Goal: Transaction & Acquisition: Book appointment/travel/reservation

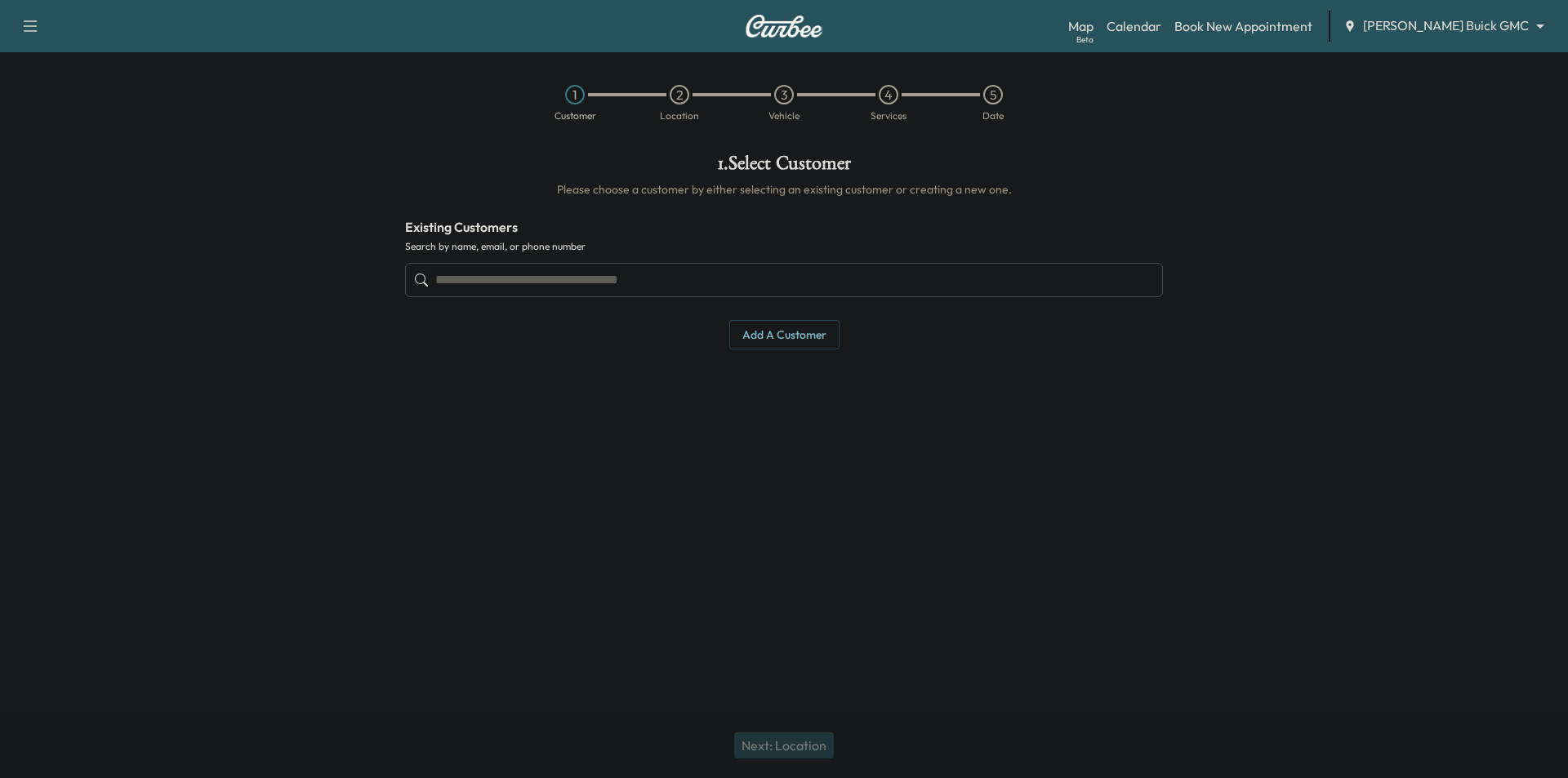
click at [1457, 31] on body "Support Log Out Map Beta Calendar Book New Appointment [PERSON_NAME] Buick GMC …" at bounding box center [784, 389] width 1568 height 778
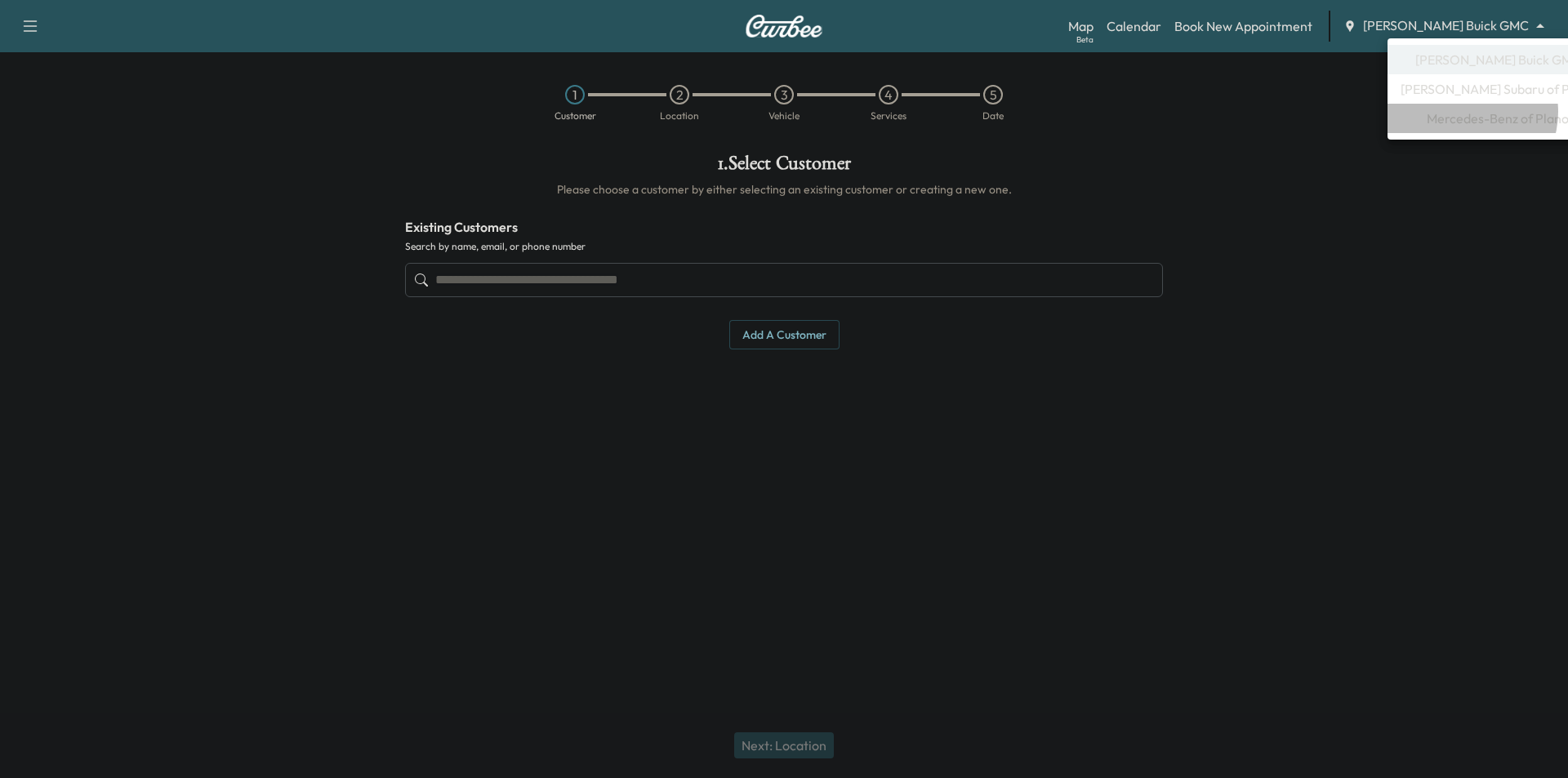
click at [1463, 112] on span "Mercedes-Benz of Plano" at bounding box center [1497, 118] width 142 height 20
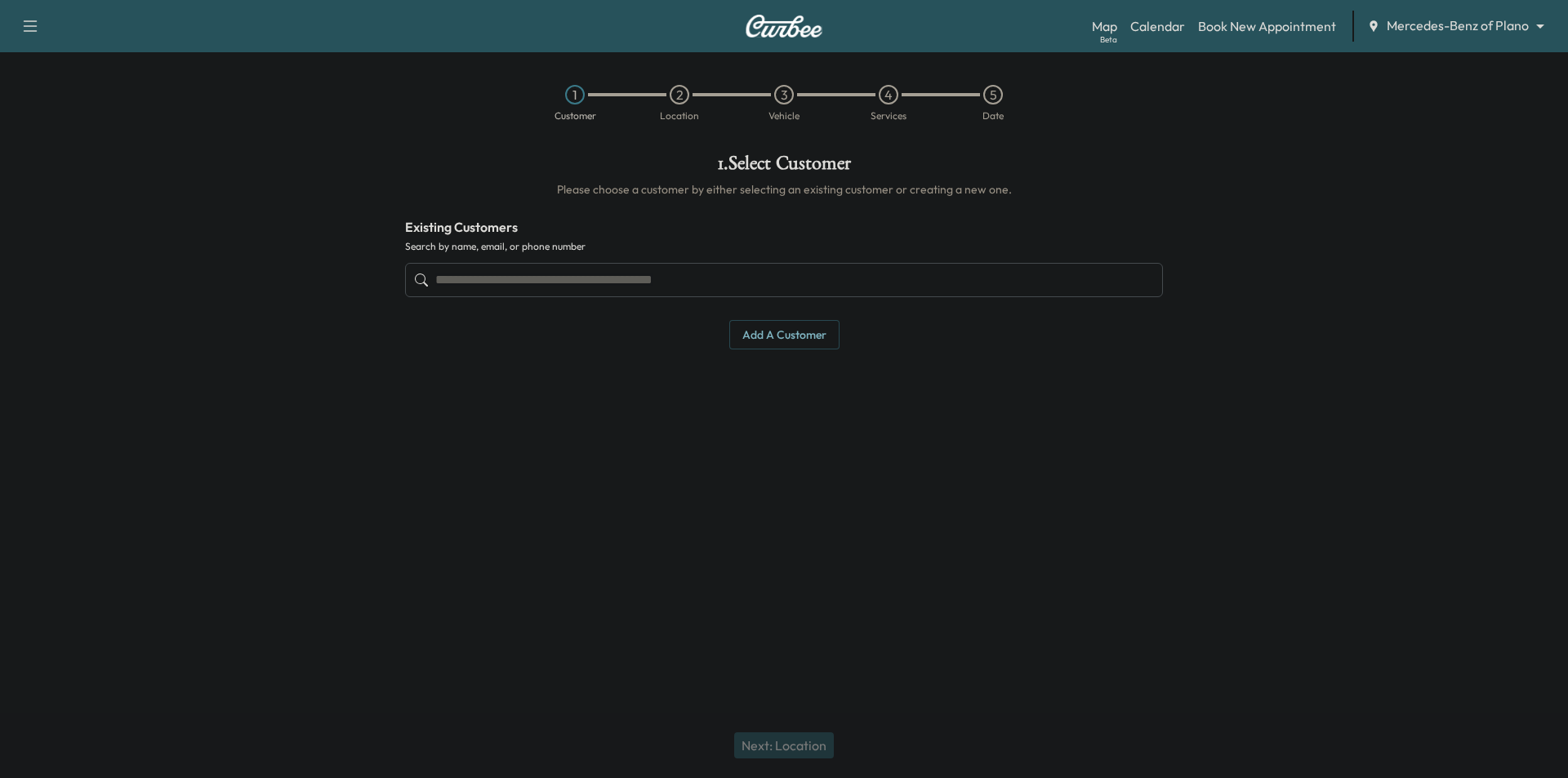
click at [733, 279] on input "text" at bounding box center [784, 279] width 758 height 34
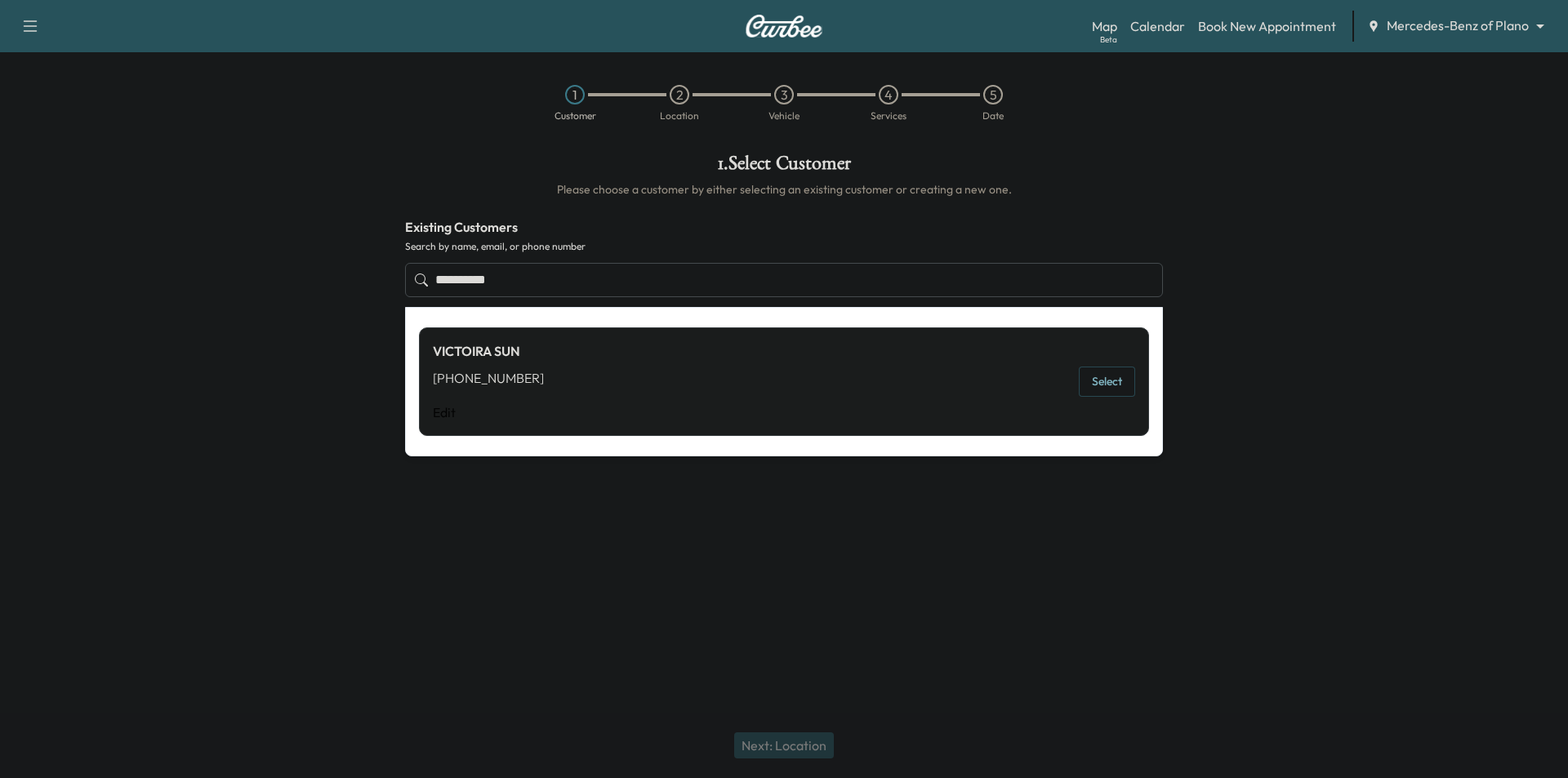
click at [1089, 374] on button "Select" at bounding box center [1107, 382] width 56 height 31
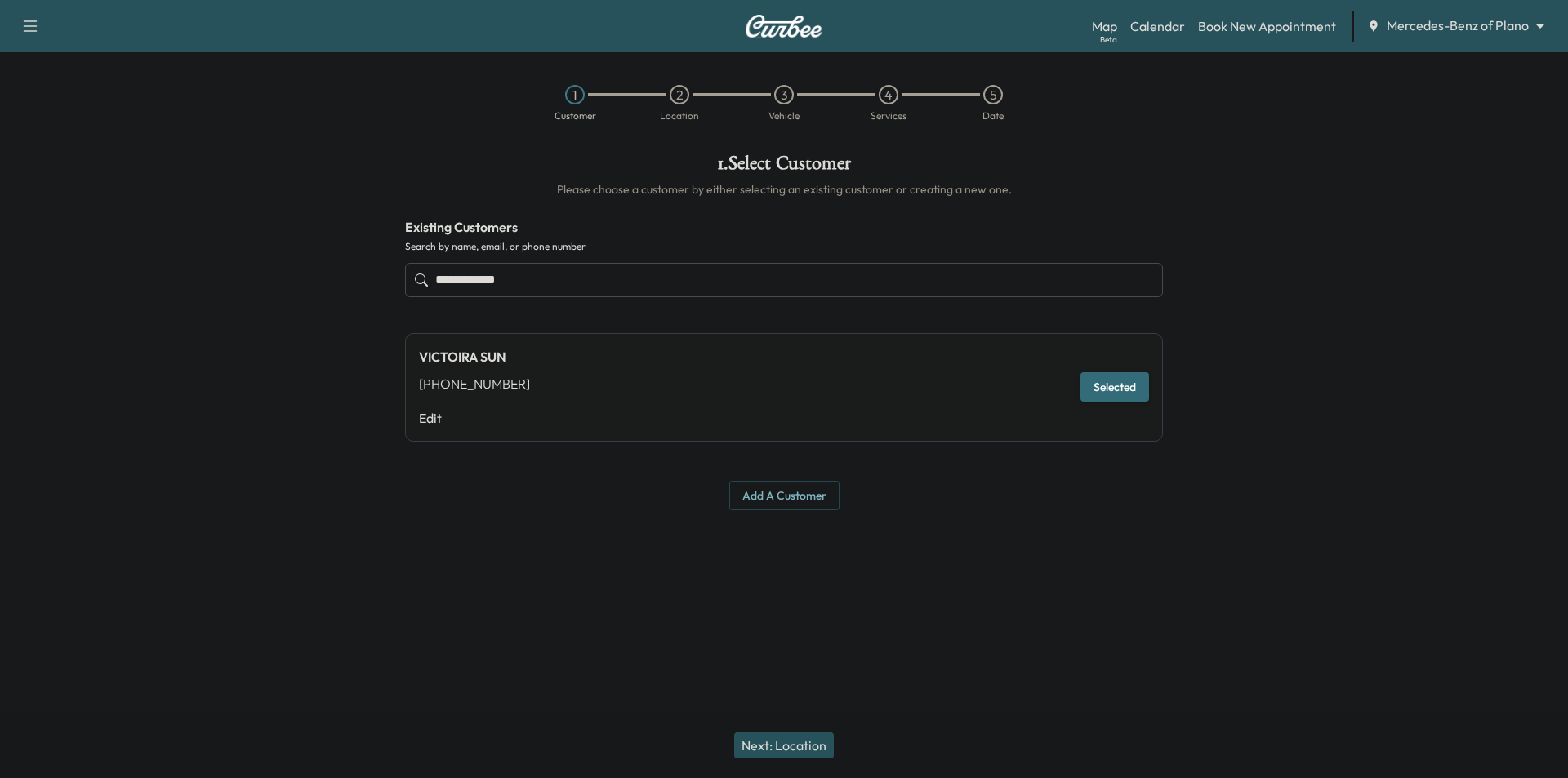
type input "**********"
click at [787, 740] on button "Next: Location" at bounding box center [784, 745] width 99 height 26
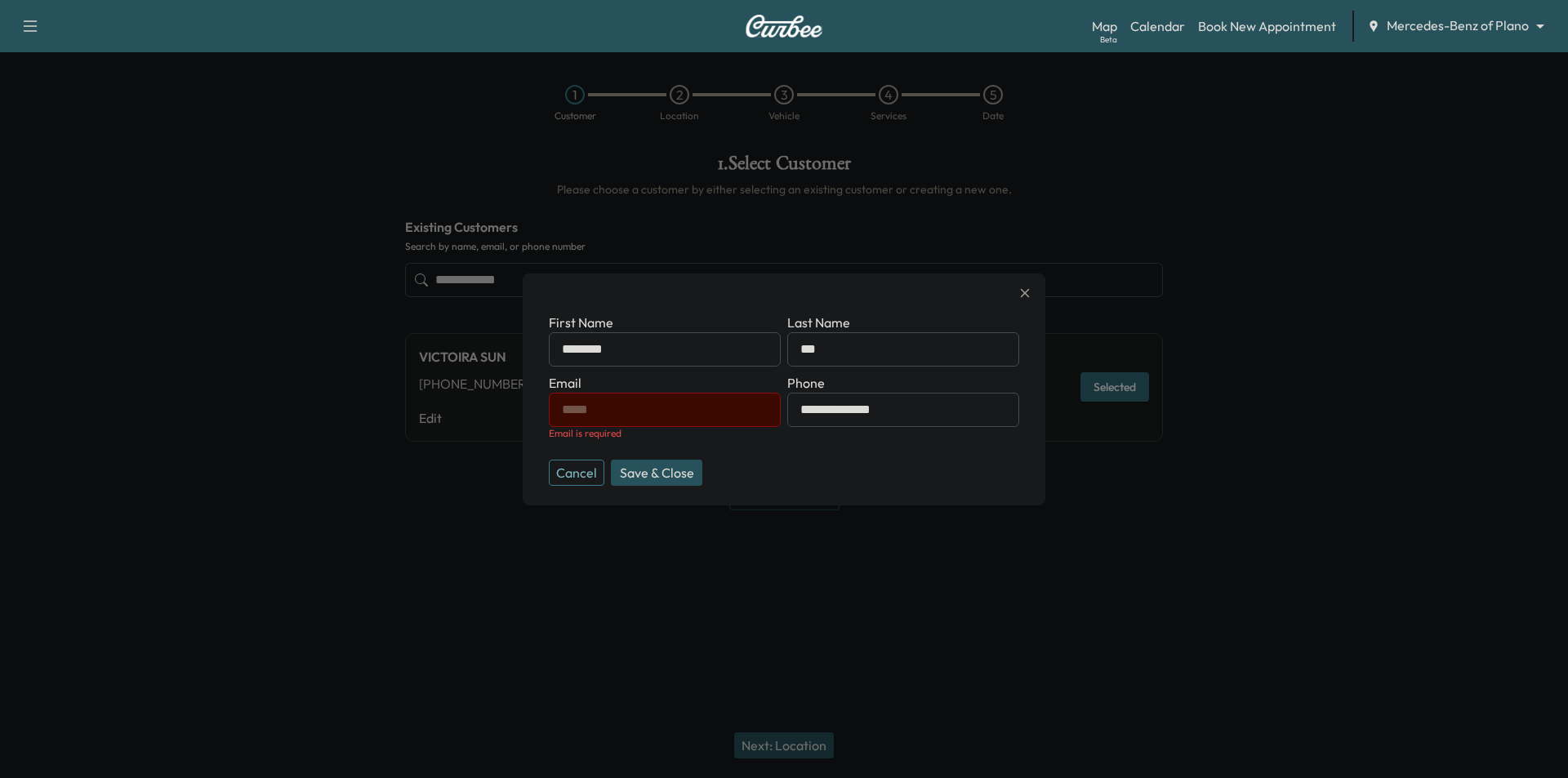
click at [607, 397] on input "text" at bounding box center [665, 409] width 232 height 34
paste input "**********"
type input "**********"
click at [646, 462] on button "Save & Close" at bounding box center [657, 472] width 92 height 26
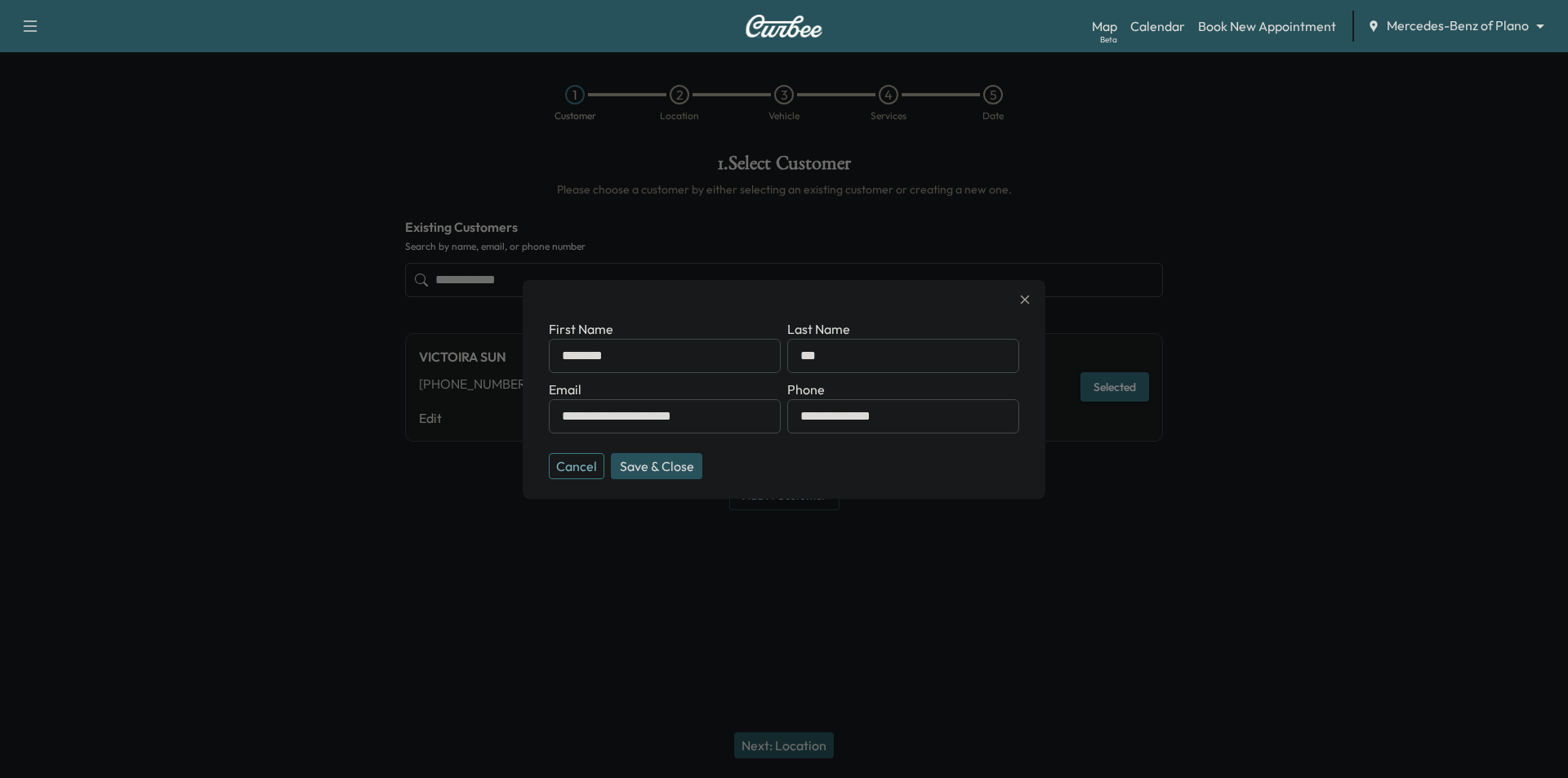
type input "**********"
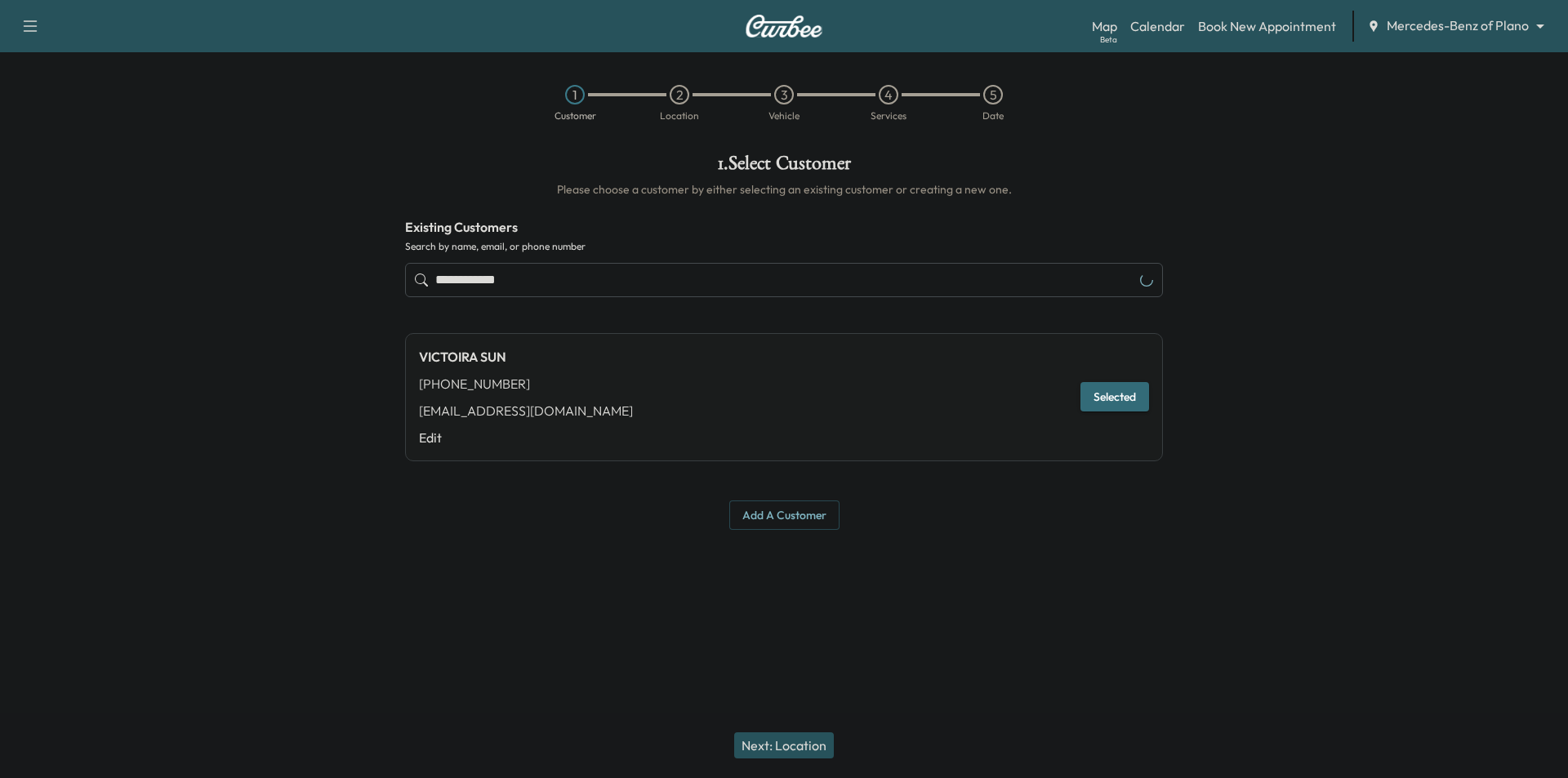
click at [824, 744] on button "Next: Location" at bounding box center [784, 745] width 99 height 26
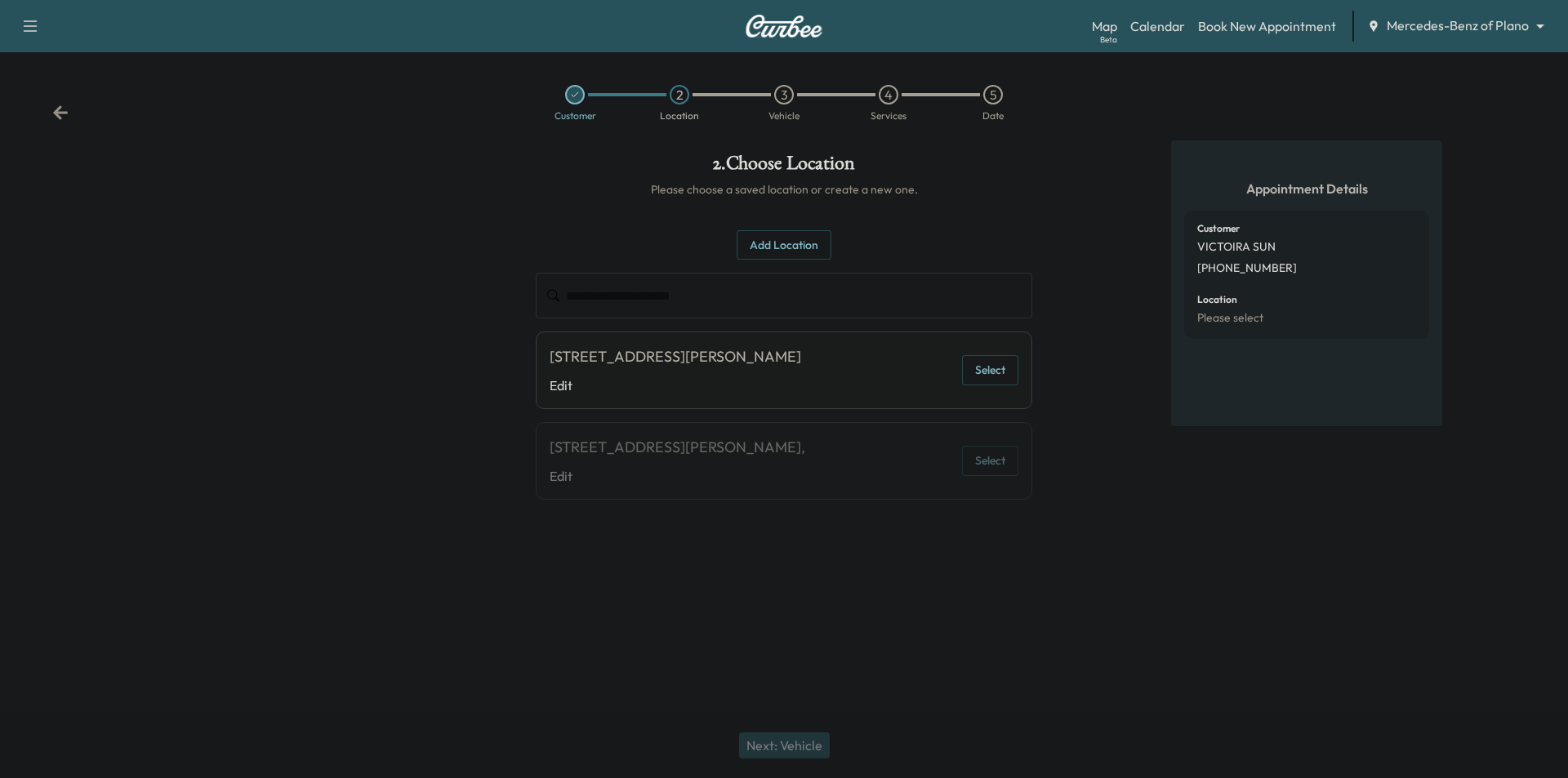
click at [980, 373] on button "Select" at bounding box center [990, 370] width 56 height 31
click at [795, 748] on button "Next: Vehicle" at bounding box center [784, 745] width 91 height 26
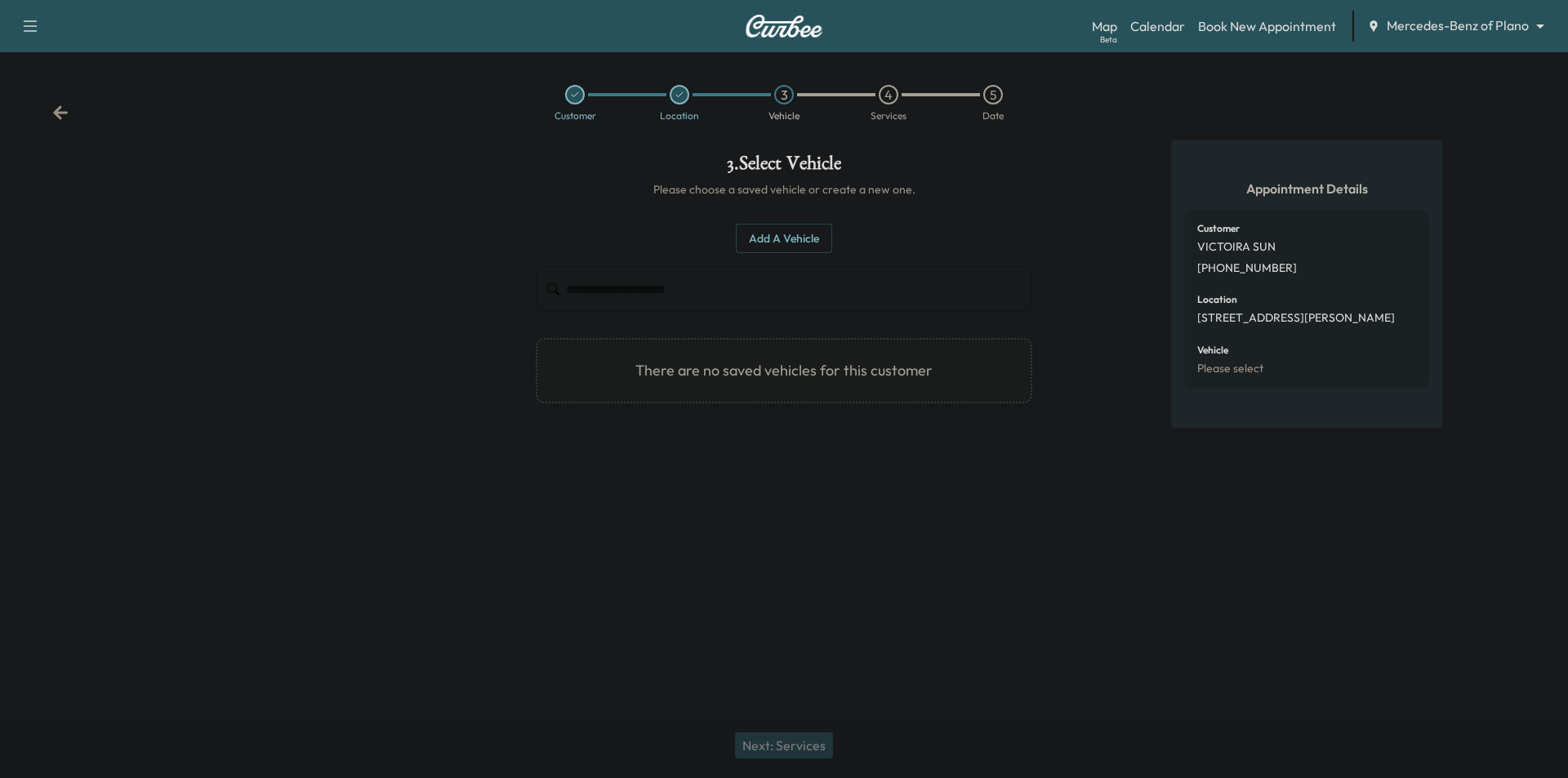
click at [762, 283] on input "text" at bounding box center [799, 289] width 467 height 46
click at [770, 217] on div "Add a Vehicle ​ There are no saved vehicles for this customer Add a Vehicle Veh…" at bounding box center [784, 314] width 496 height 233
click at [771, 235] on button "Add a Vehicle" at bounding box center [784, 239] width 96 height 31
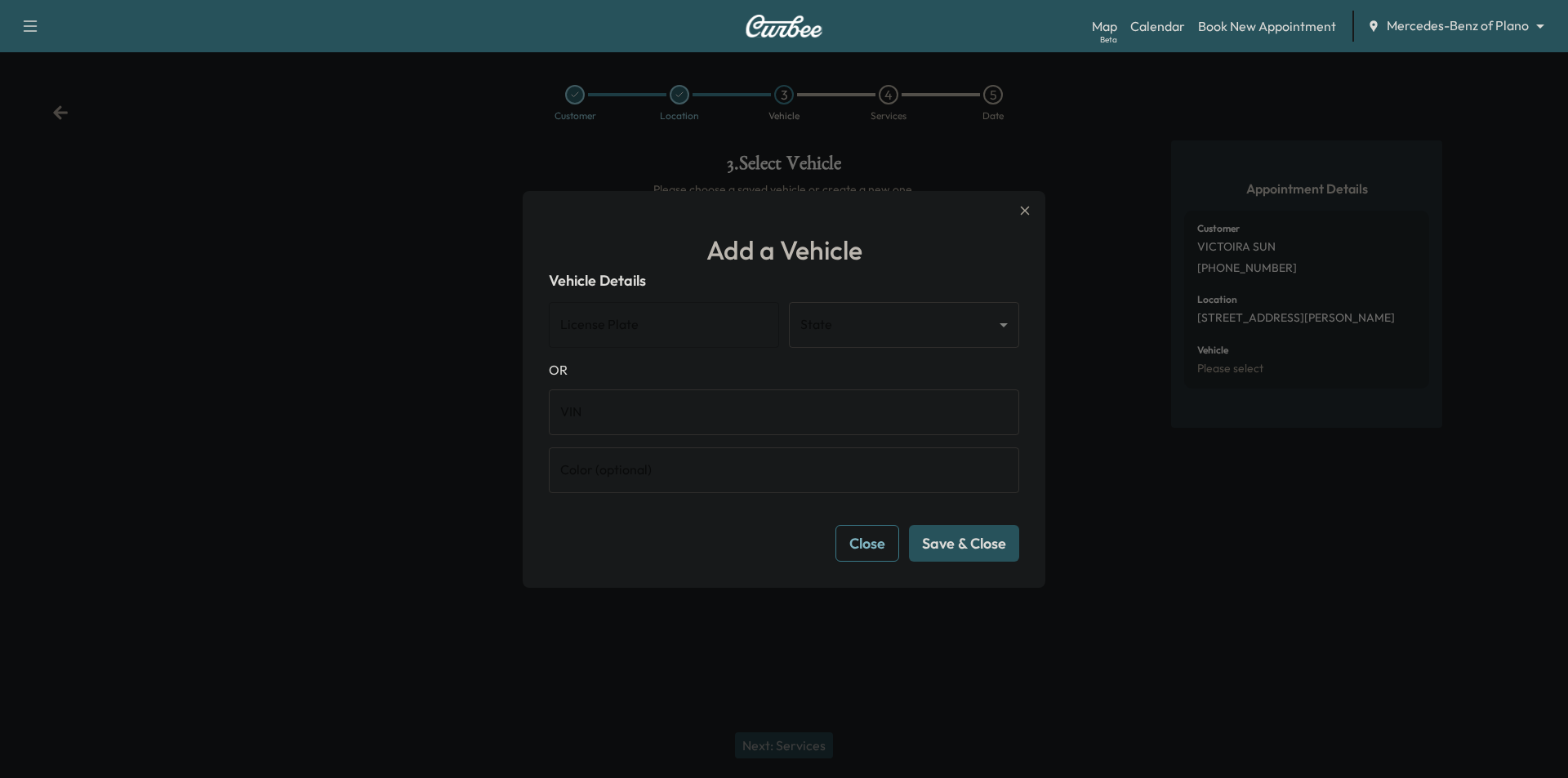
click at [653, 324] on input "License Plate" at bounding box center [664, 325] width 230 height 46
click at [598, 416] on input "VIN" at bounding box center [784, 412] width 471 height 46
paste input "**********"
type input "**********"
click at [971, 552] on button "Save & Close" at bounding box center [965, 543] width 110 height 37
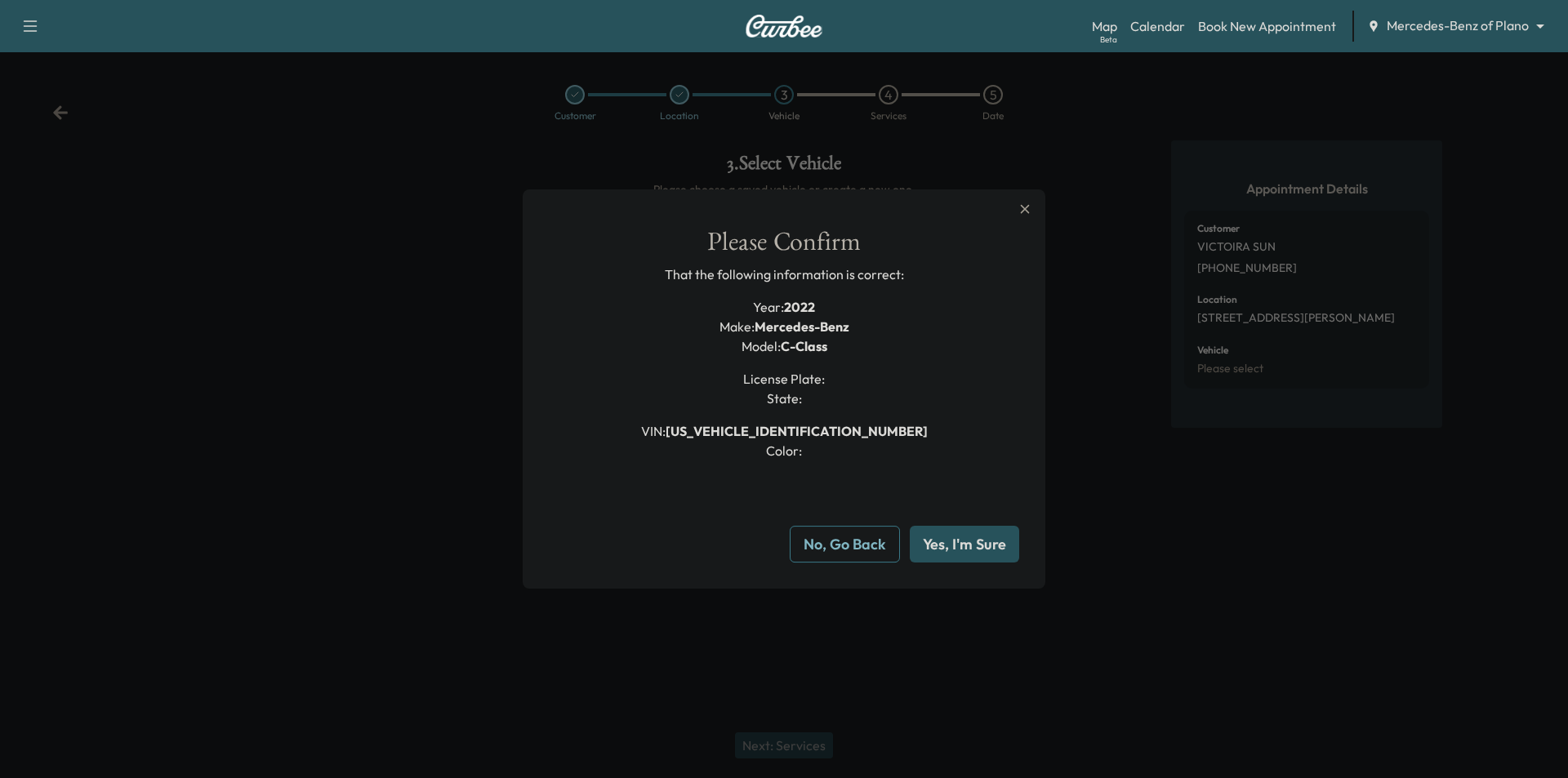
click at [986, 542] on button "Yes, I'm Sure" at bounding box center [965, 544] width 110 height 37
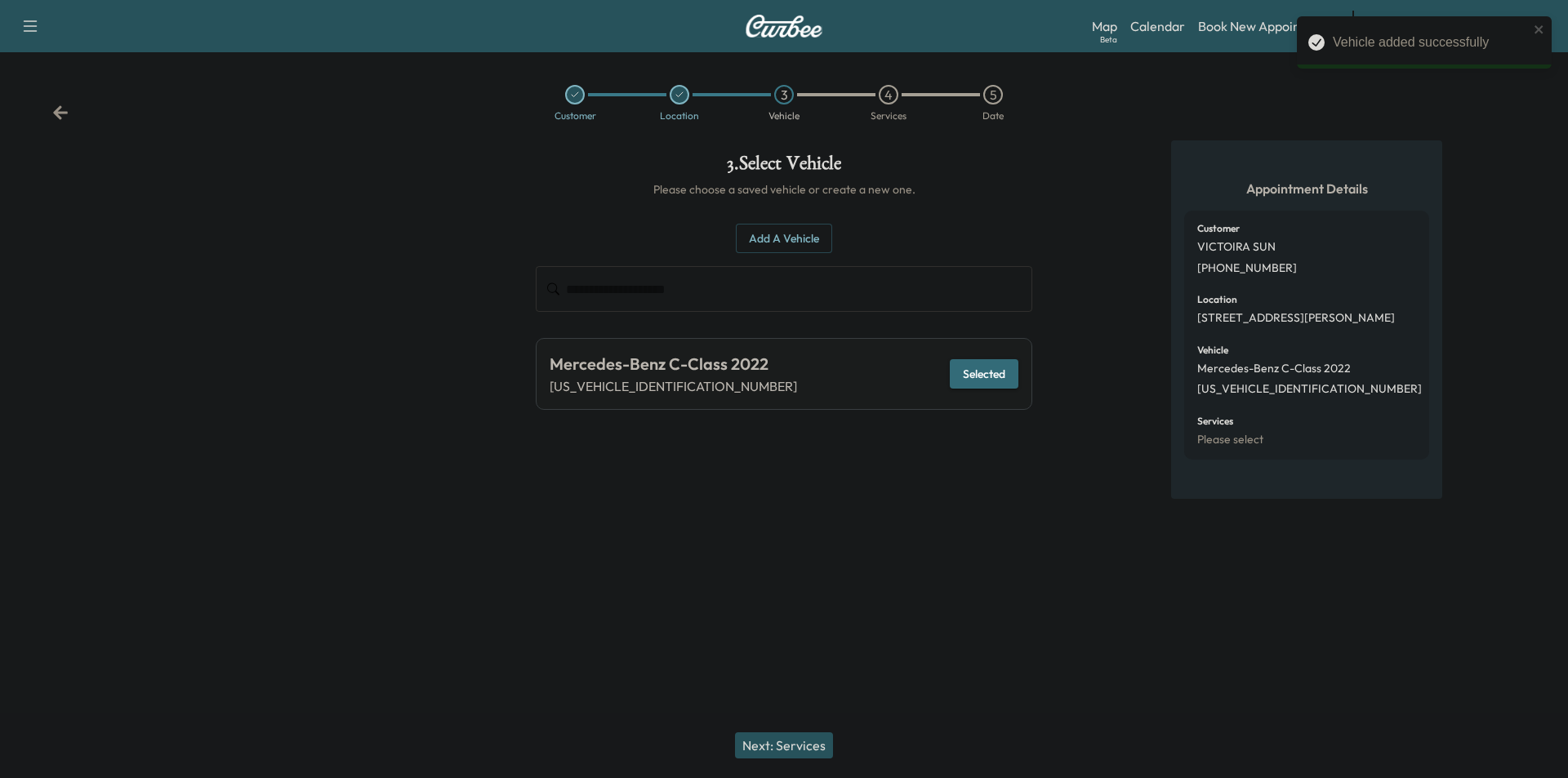
click at [795, 744] on button "Next: Services" at bounding box center [784, 745] width 98 height 26
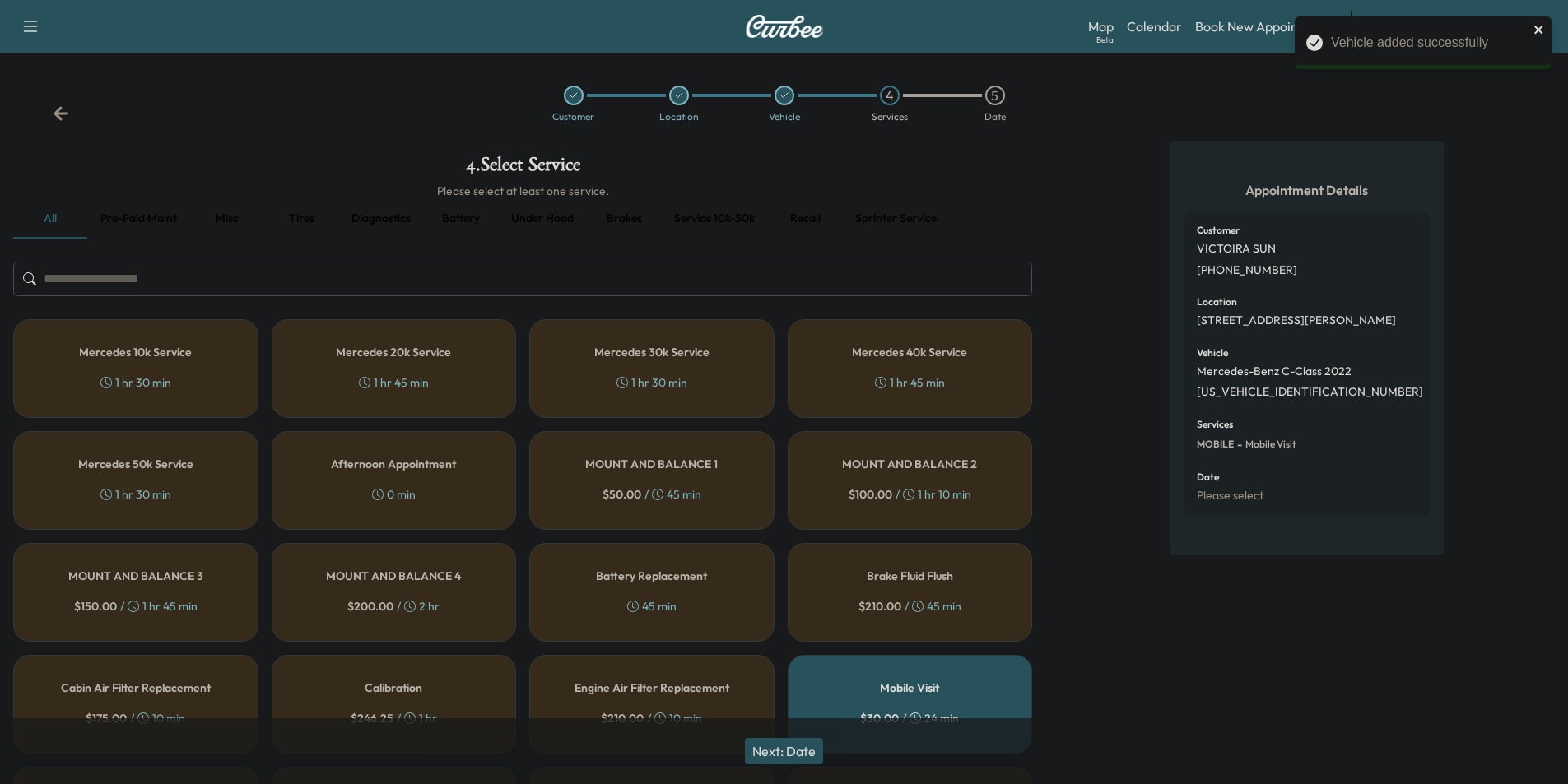
click at [1539, 27] on icon "close" at bounding box center [1538, 29] width 11 height 13
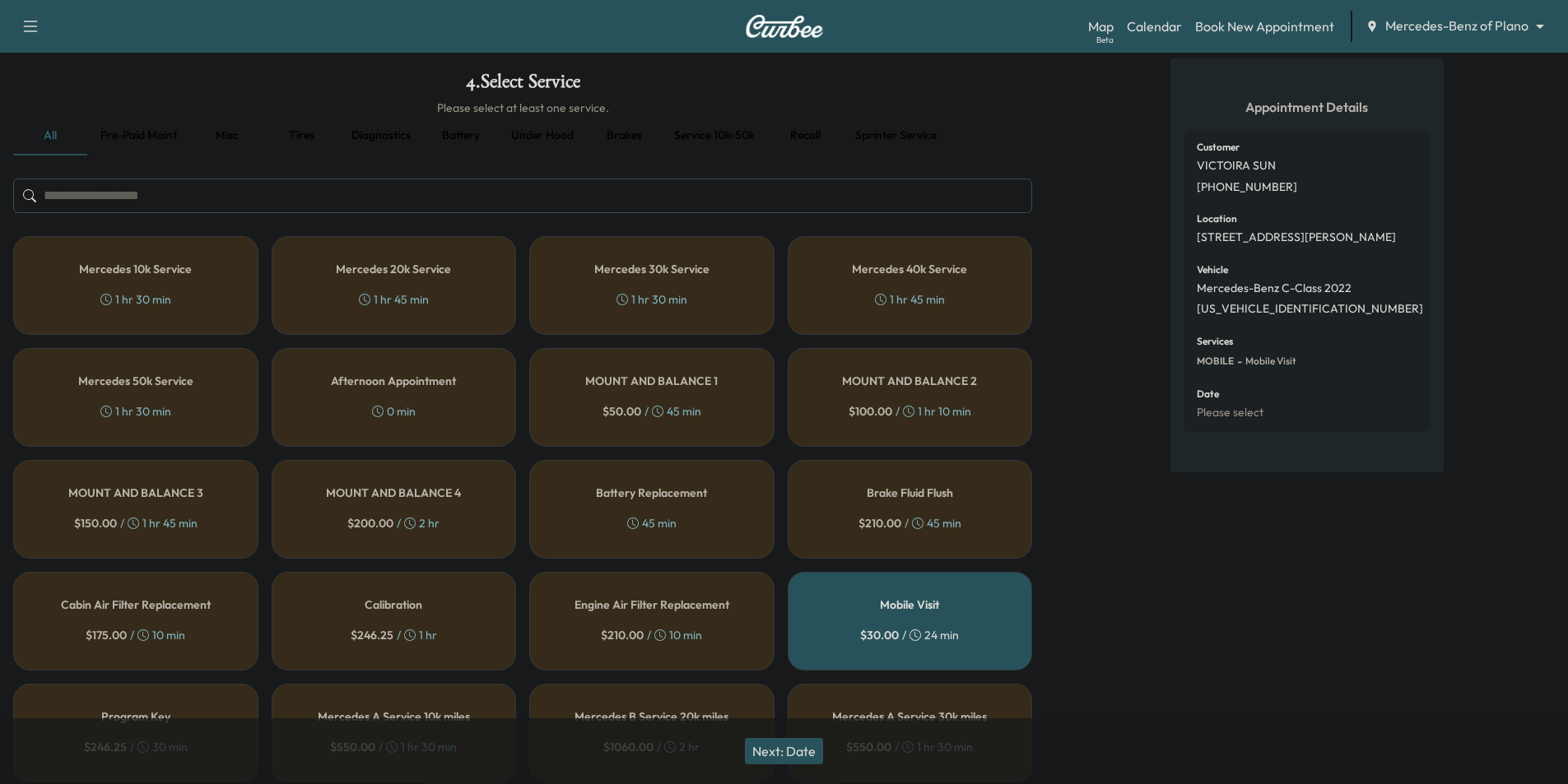
scroll to position [82, 0]
click at [160, 140] on button "Pre-paid maint" at bounding box center [139, 136] width 103 height 39
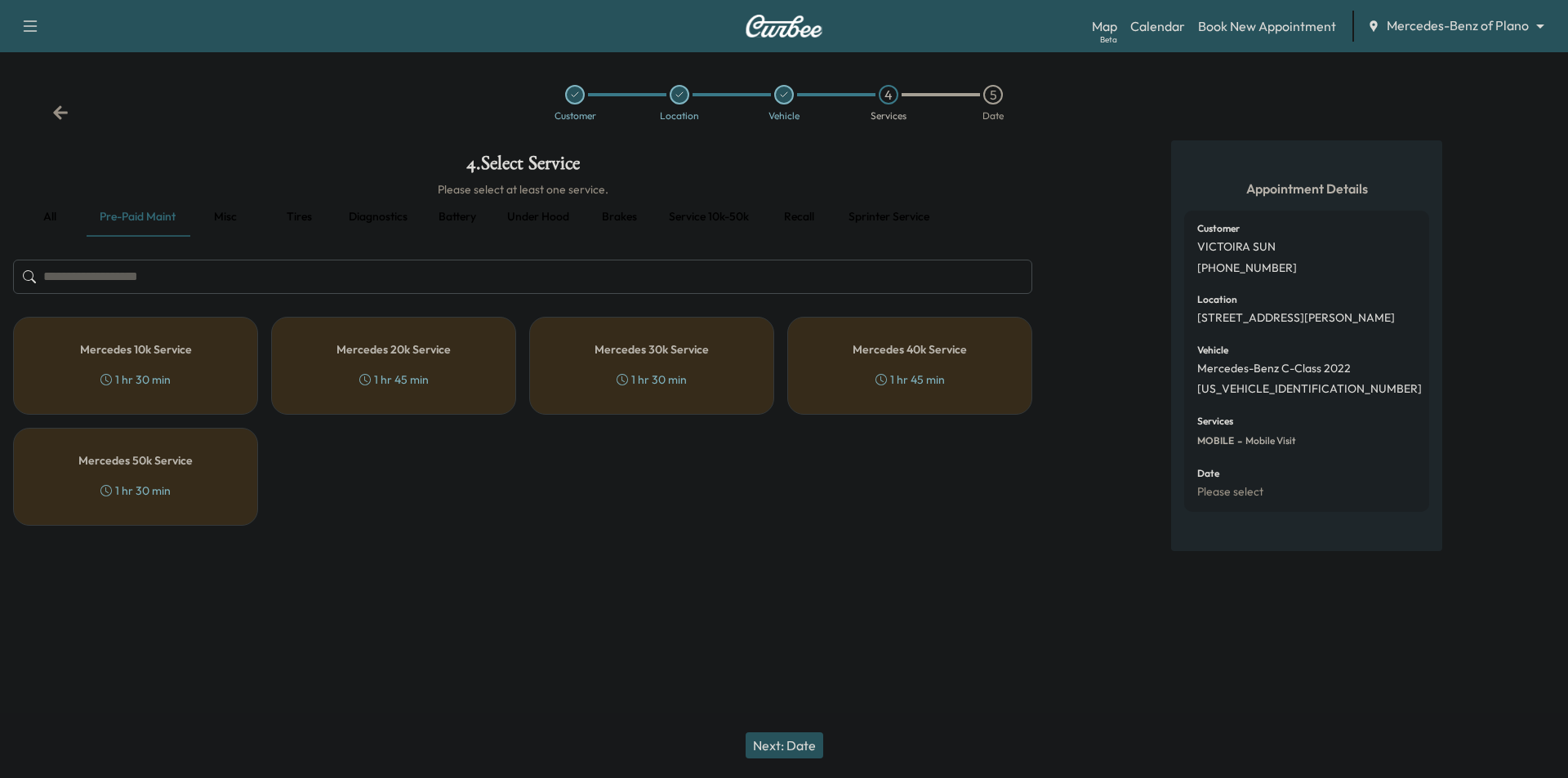
click at [406, 366] on div "Mercedes 20k Service 1 hr 45 min" at bounding box center [393, 365] width 245 height 98
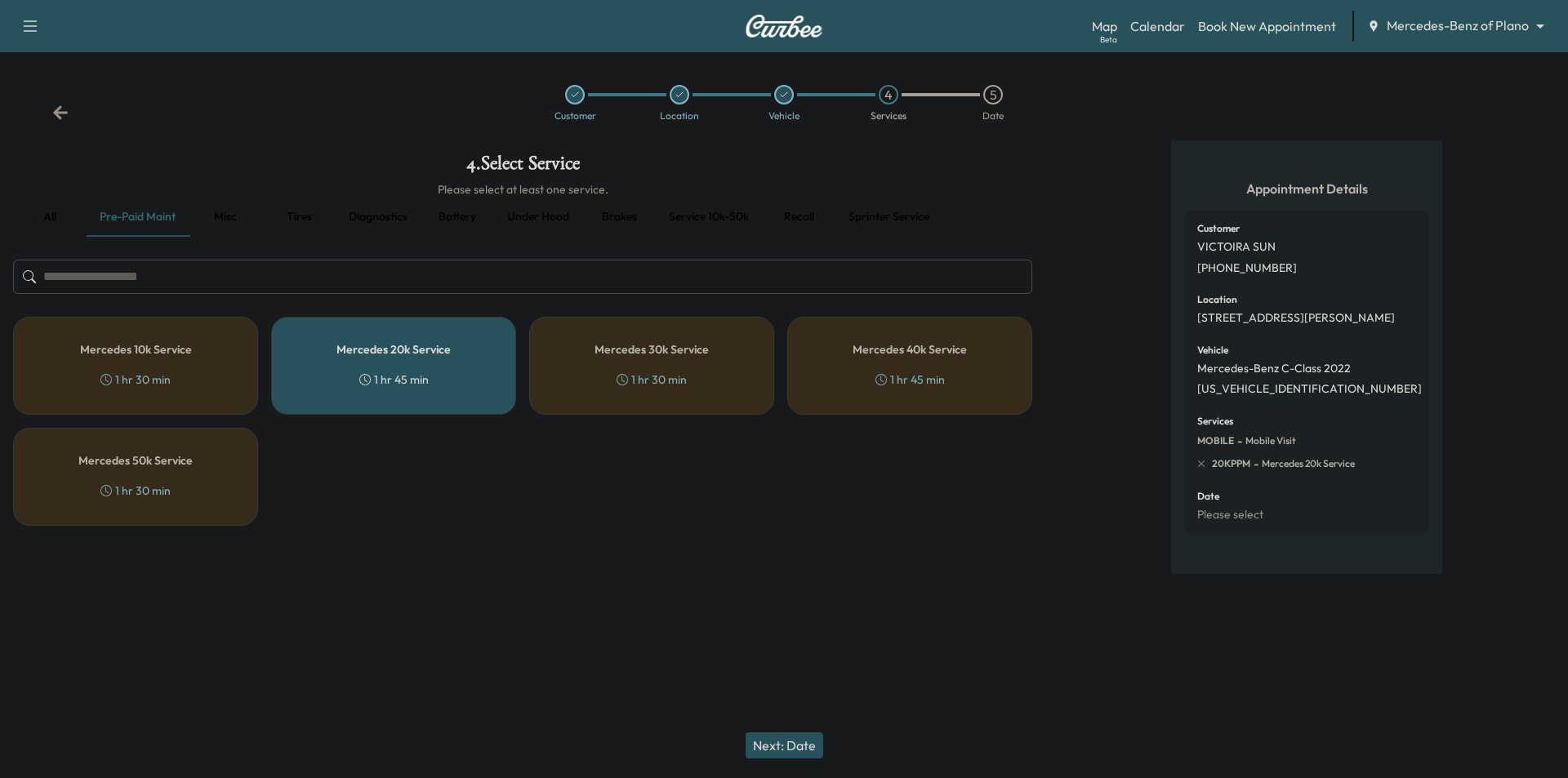
click at [777, 740] on button "Next: Date" at bounding box center [784, 745] width 77 height 26
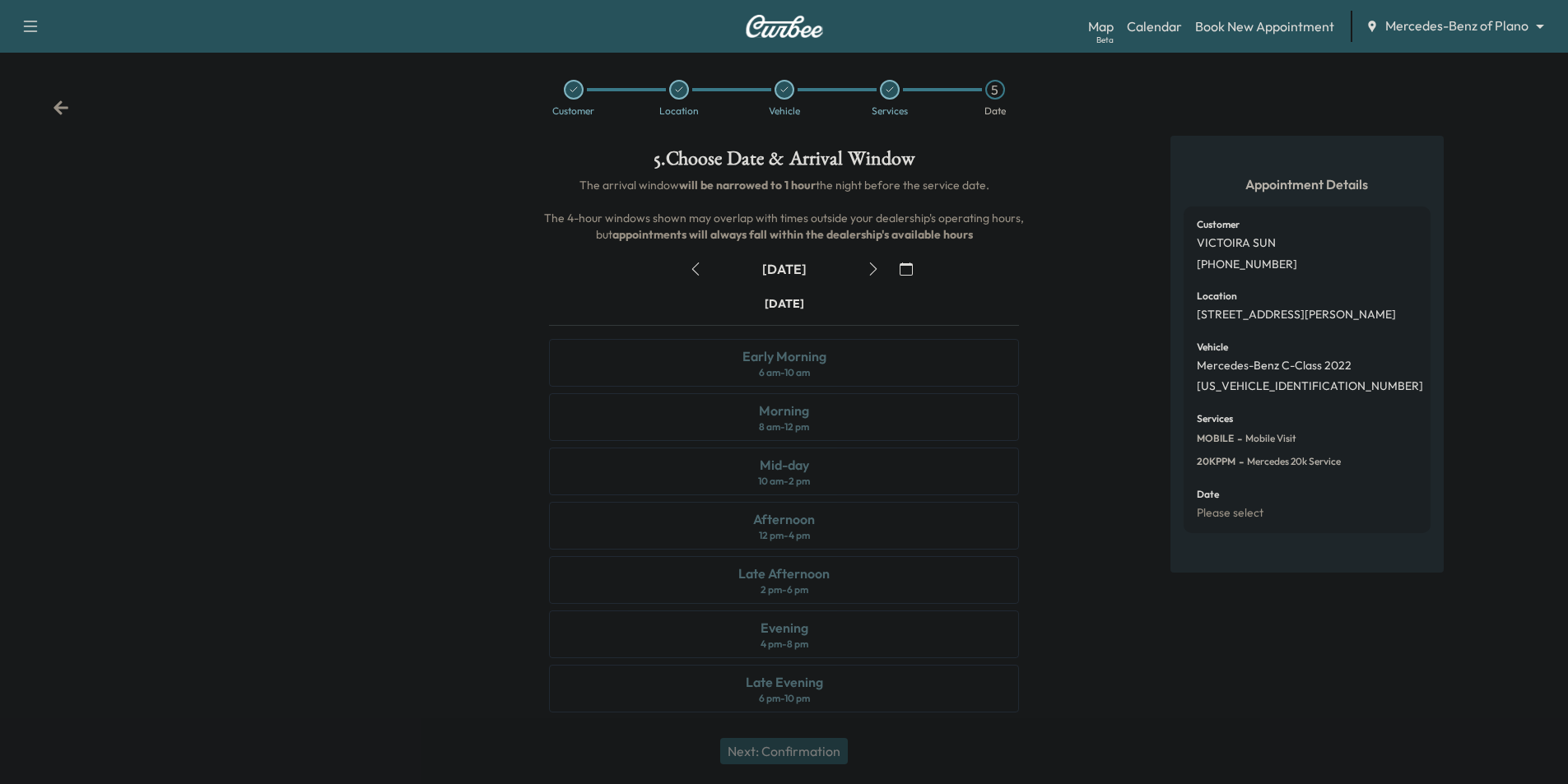
scroll to position [7, 0]
click at [867, 270] on icon "button" at bounding box center [873, 268] width 13 height 13
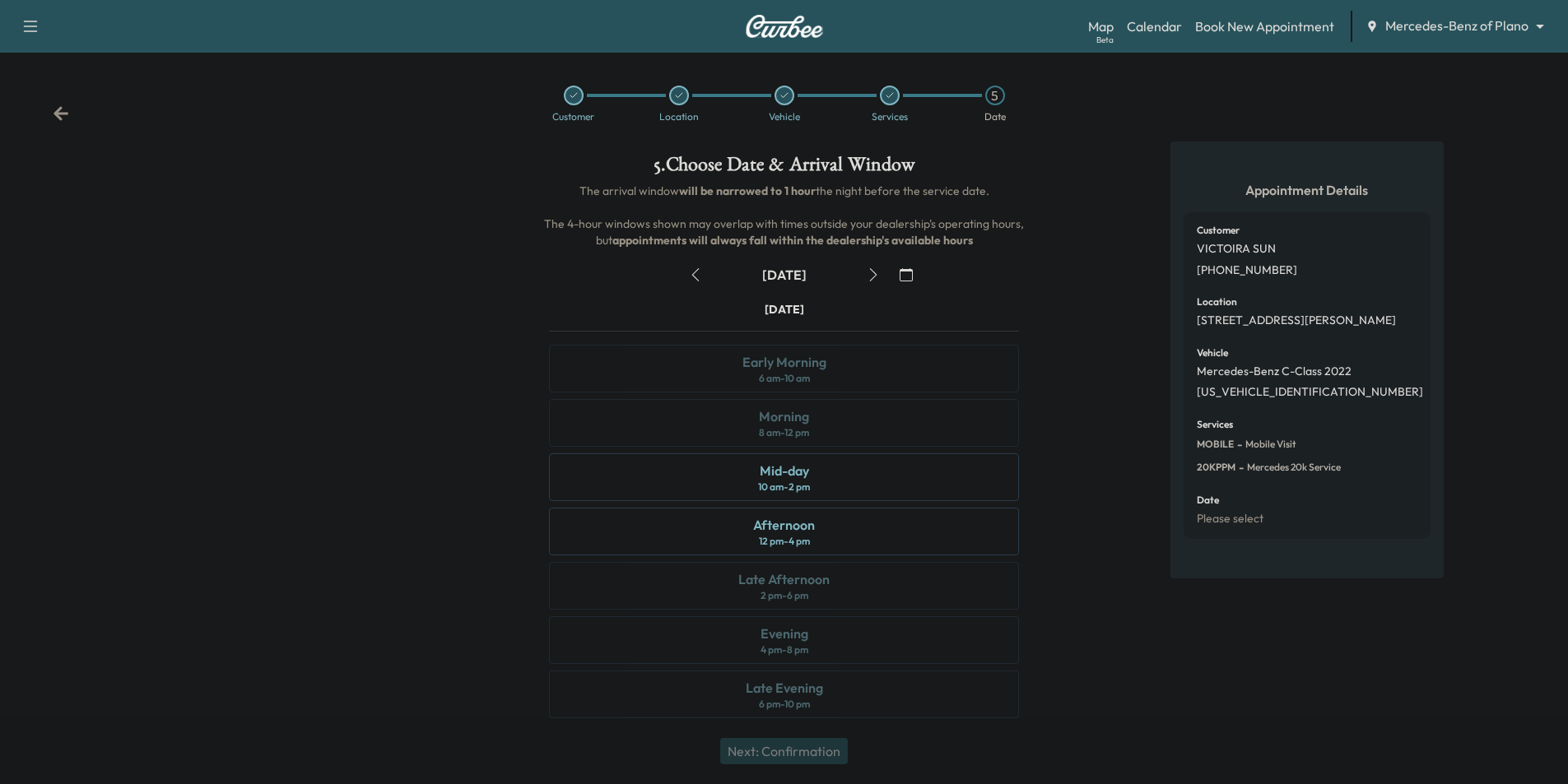
click at [874, 271] on icon "button" at bounding box center [873, 274] width 13 height 13
click at [701, 268] on icon "button" at bounding box center [695, 274] width 13 height 13
click at [867, 270] on icon "button" at bounding box center [873, 274] width 13 height 13
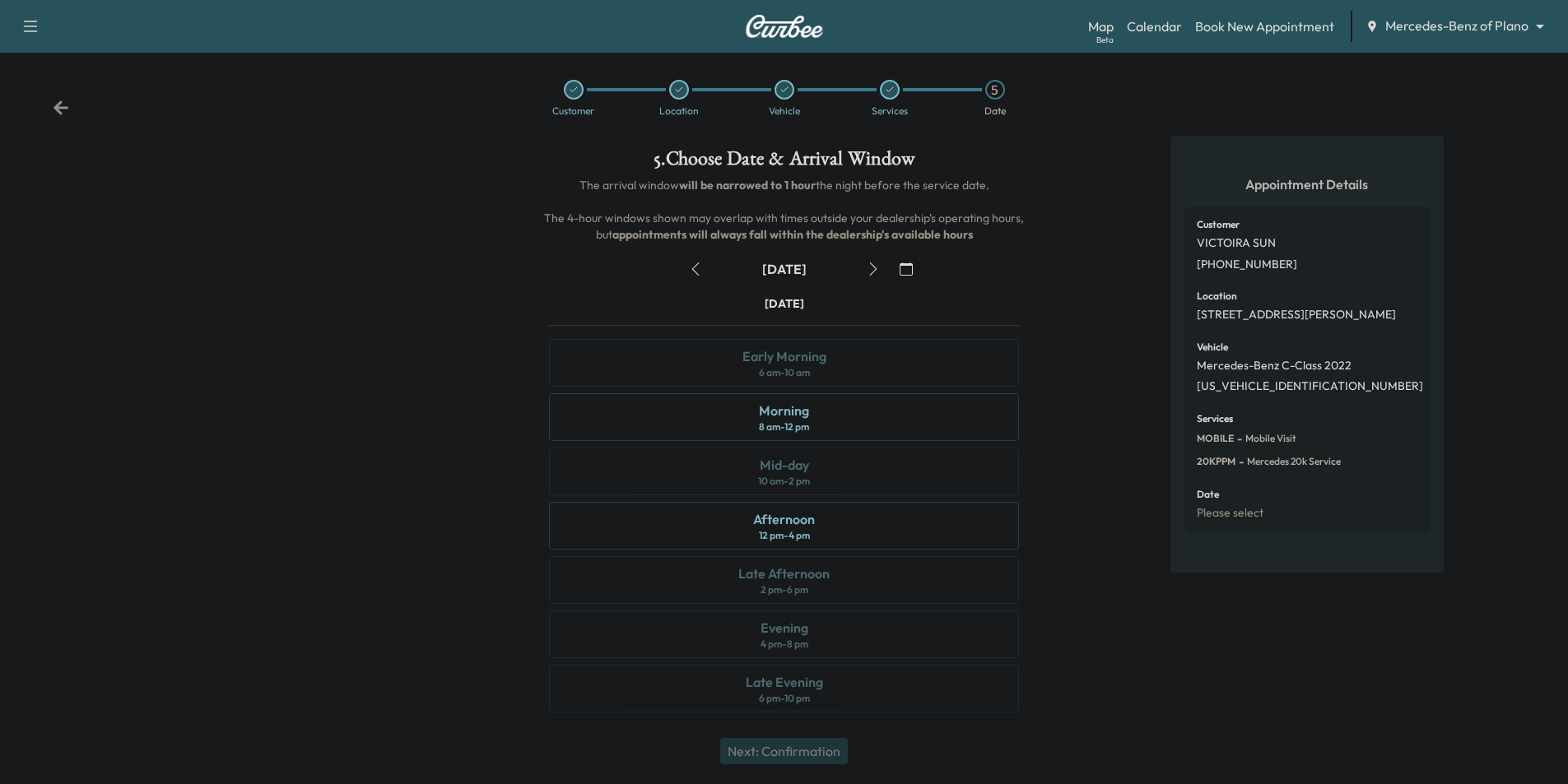
scroll to position [7, 0]
click at [689, 264] on icon "button" at bounding box center [695, 268] width 13 height 13
click at [862, 467] on div "Mid-day 10 am - 2 pm" at bounding box center [784, 471] width 470 height 48
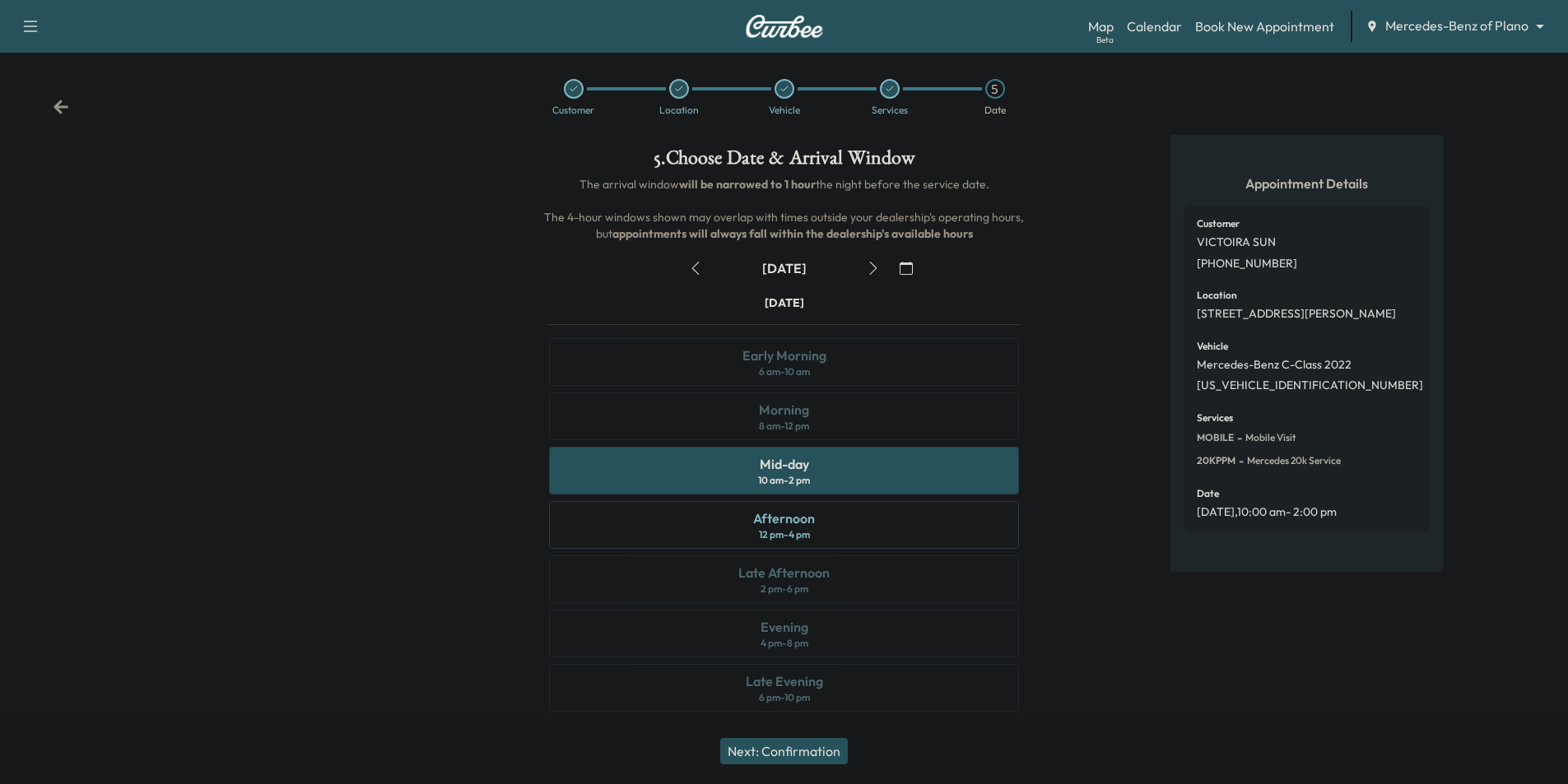
click at [870, 266] on icon "button" at bounding box center [873, 268] width 13 height 13
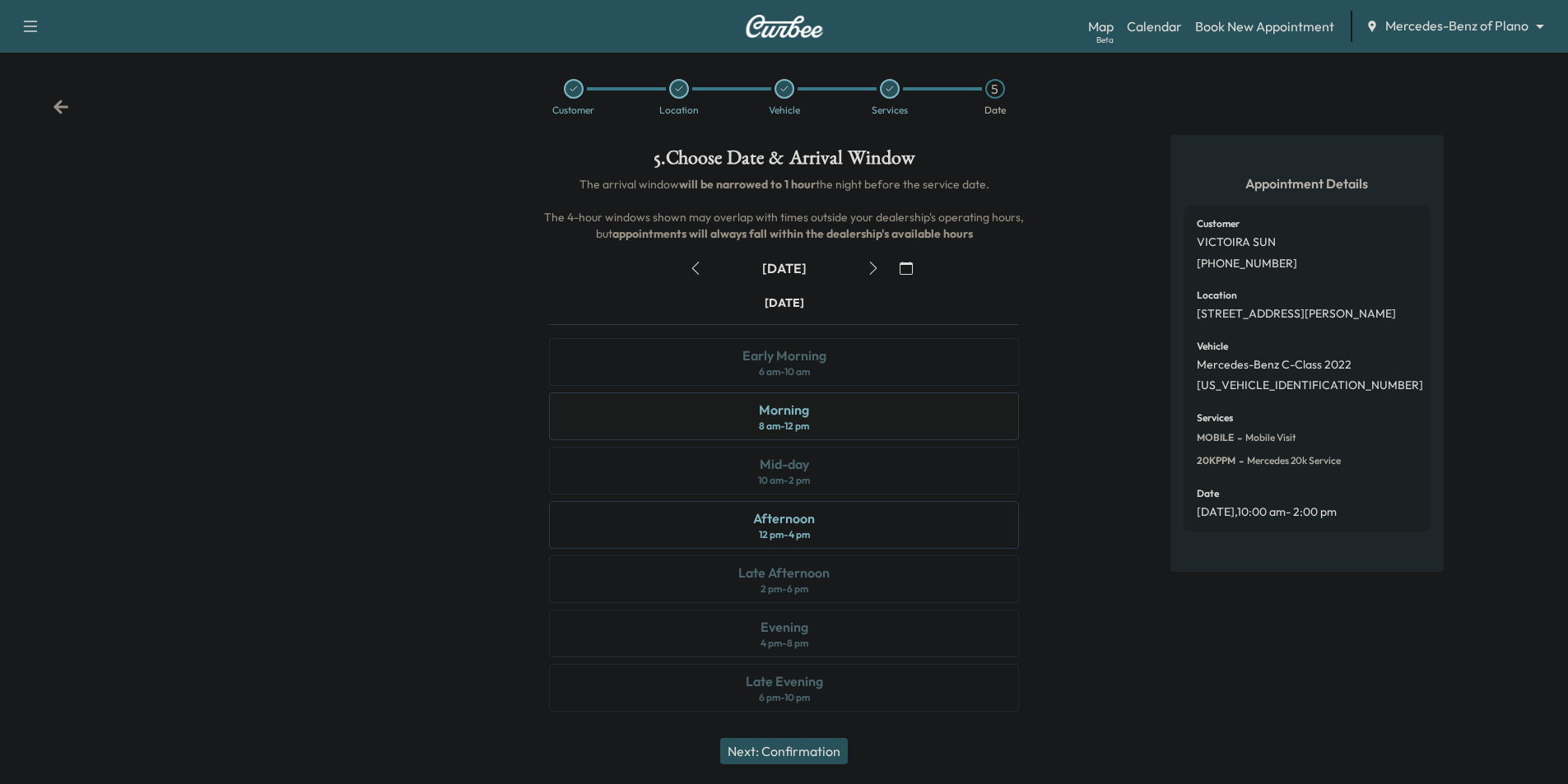
click at [809, 420] on div "8 am - 12 pm" at bounding box center [784, 425] width 51 height 13
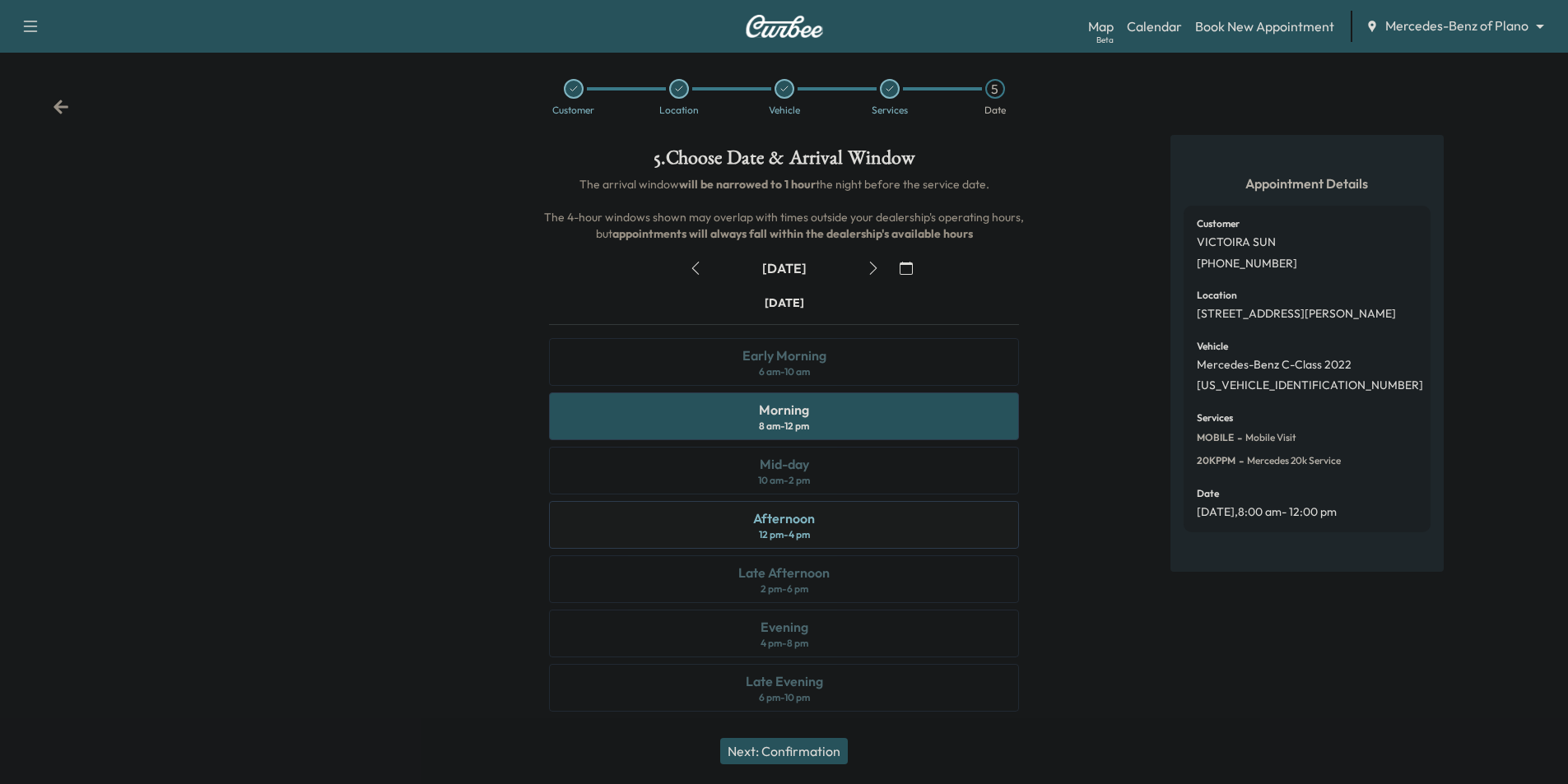
click at [873, 538] on div "Afternoon 12 pm - 4 pm" at bounding box center [784, 525] width 470 height 48
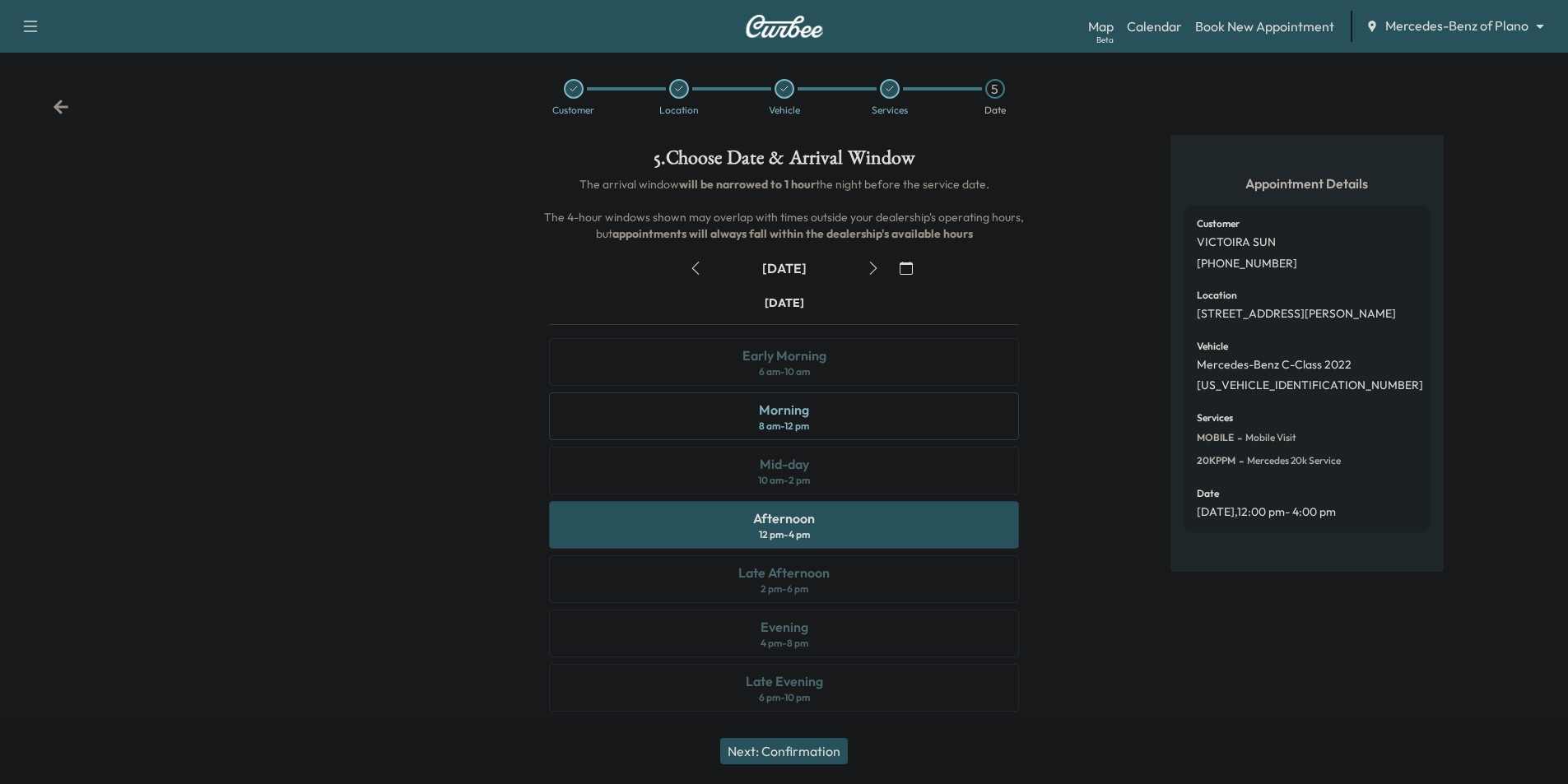
click at [826, 756] on button "Next: Confirmation" at bounding box center [784, 751] width 128 height 27
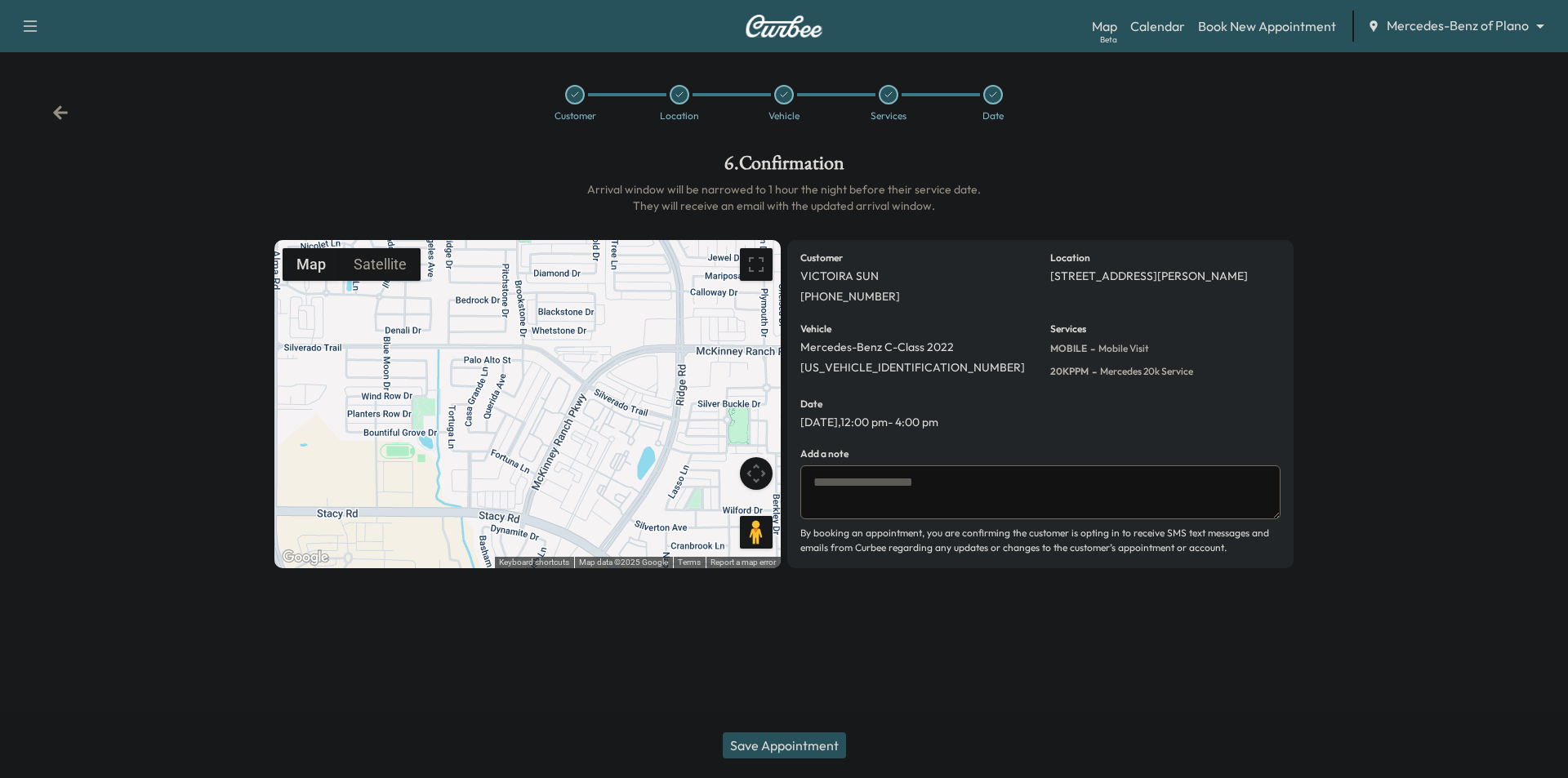
click at [63, 116] on icon at bounding box center [60, 112] width 16 height 16
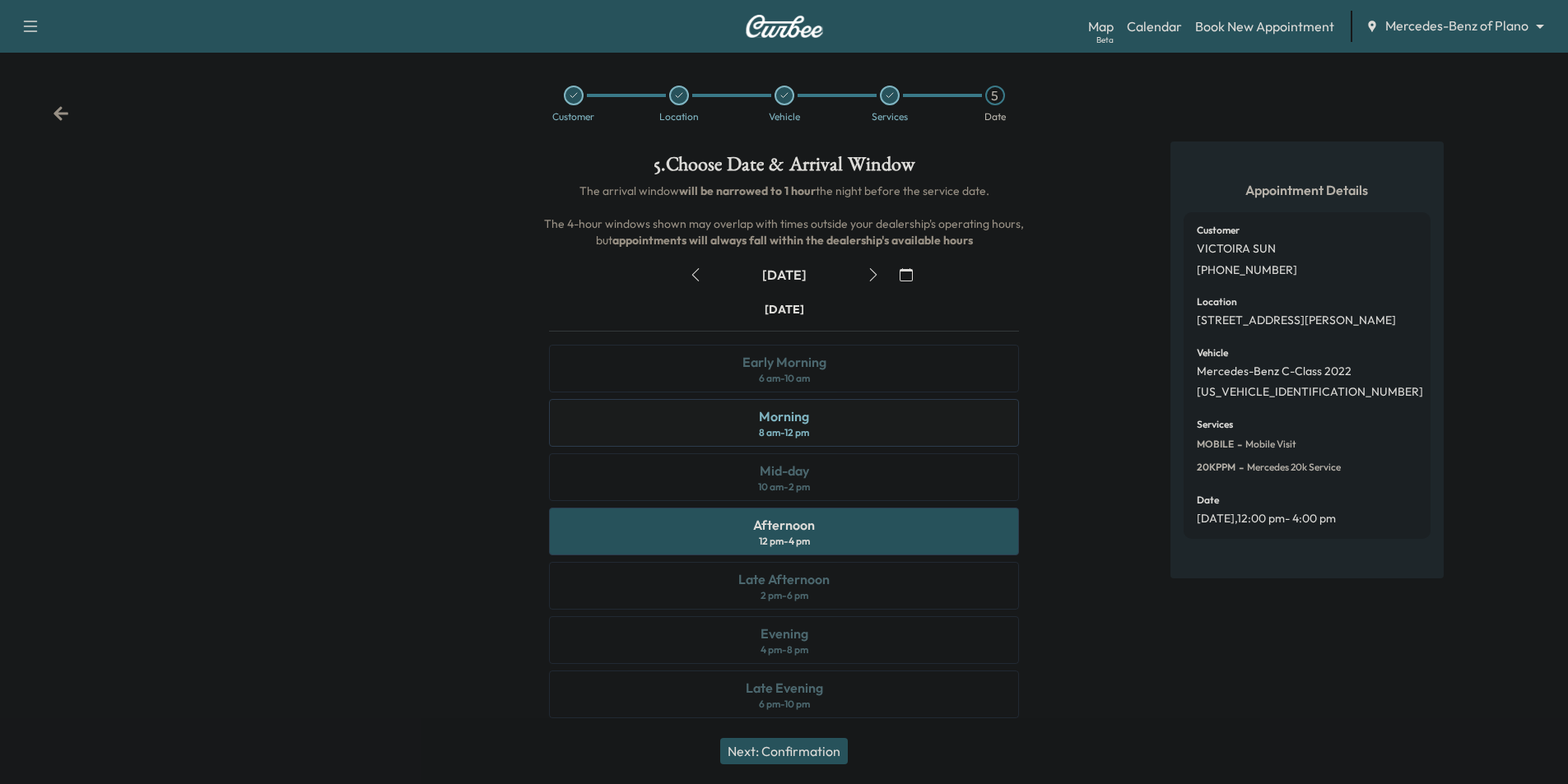
click at [844, 429] on div "Morning 8 am - 12 pm" at bounding box center [784, 423] width 470 height 48
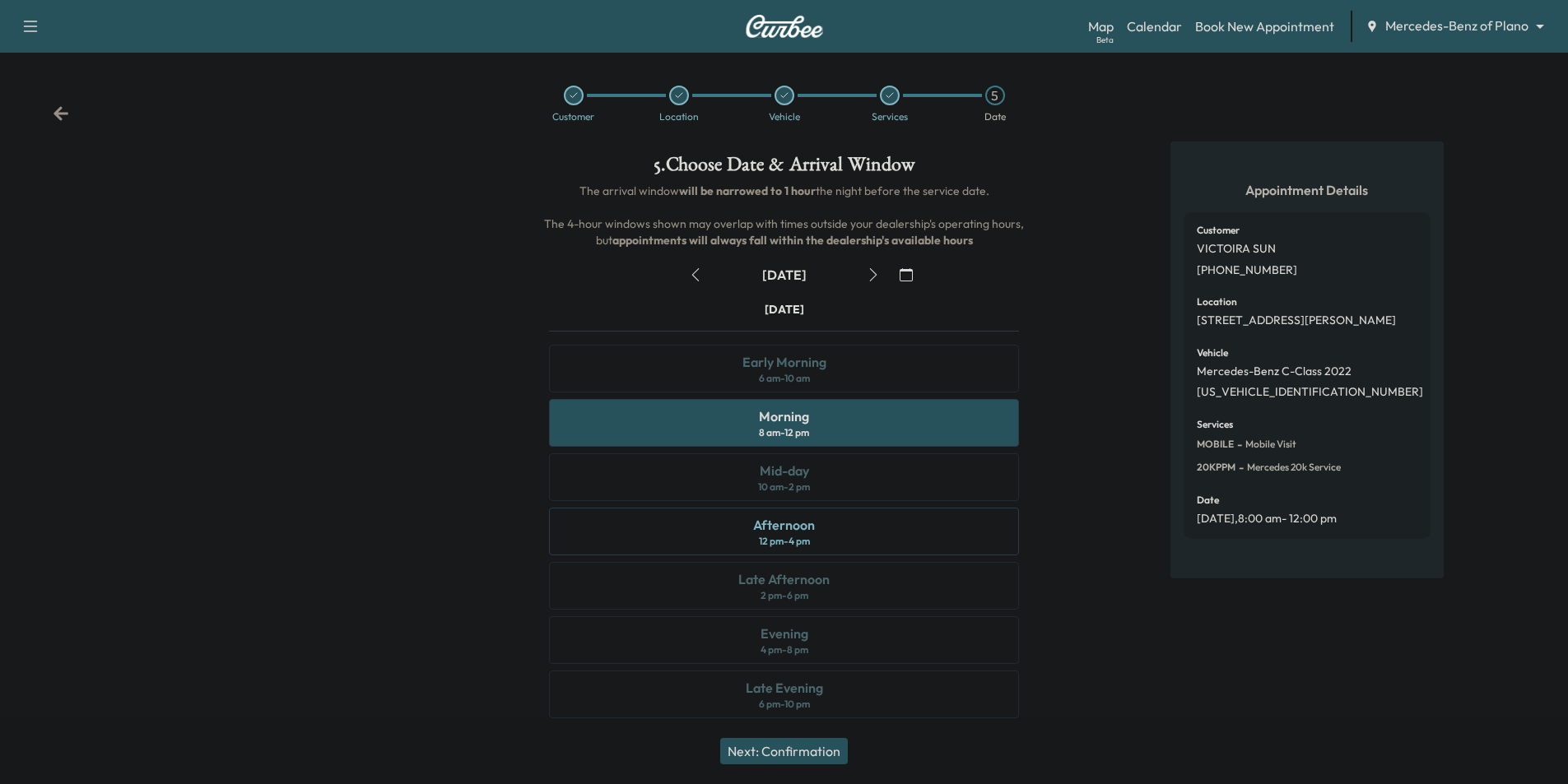
click at [814, 748] on button "Next: Confirmation" at bounding box center [784, 751] width 128 height 27
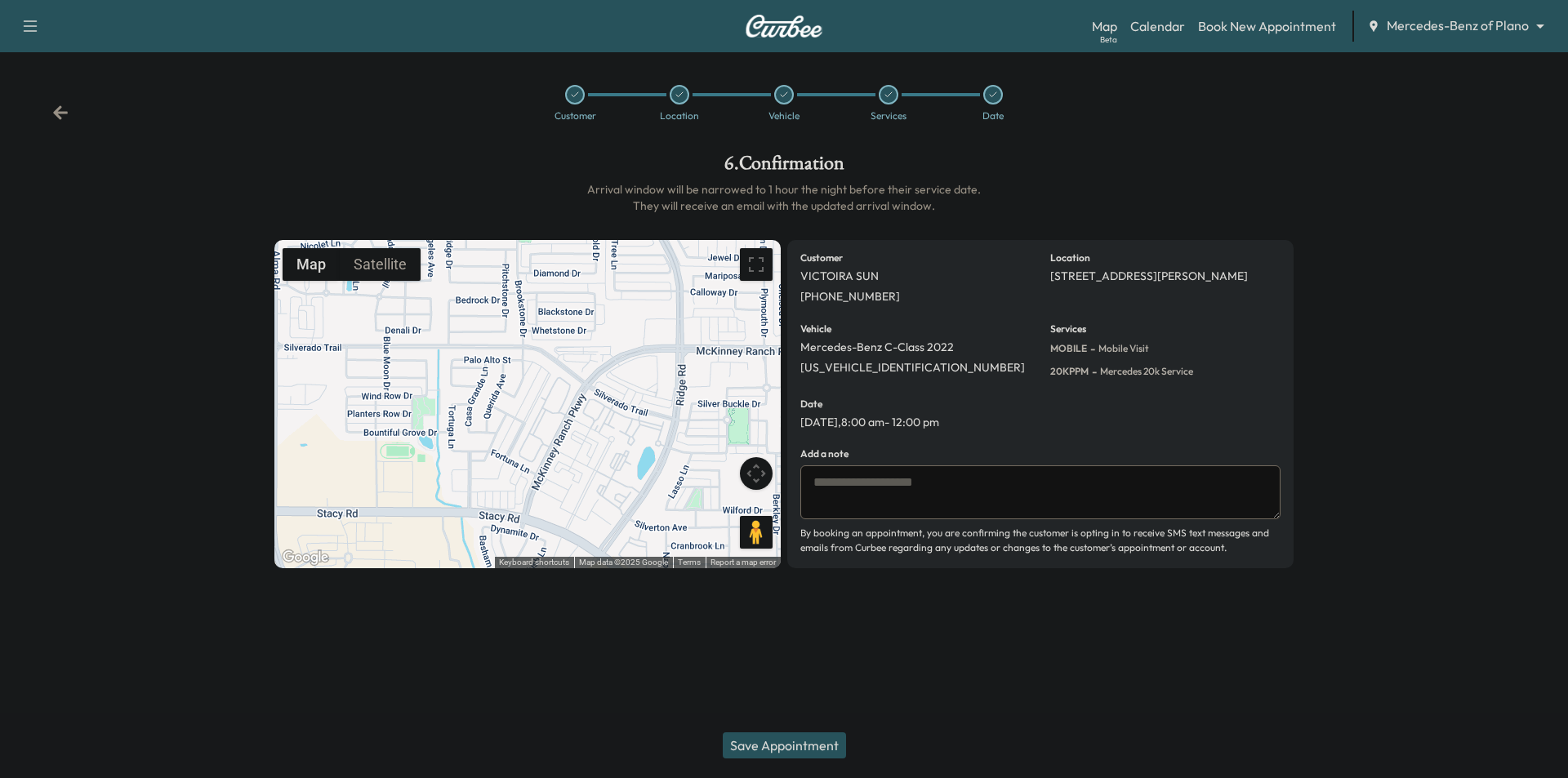
click at [818, 747] on button "Save Appointment" at bounding box center [784, 745] width 123 height 26
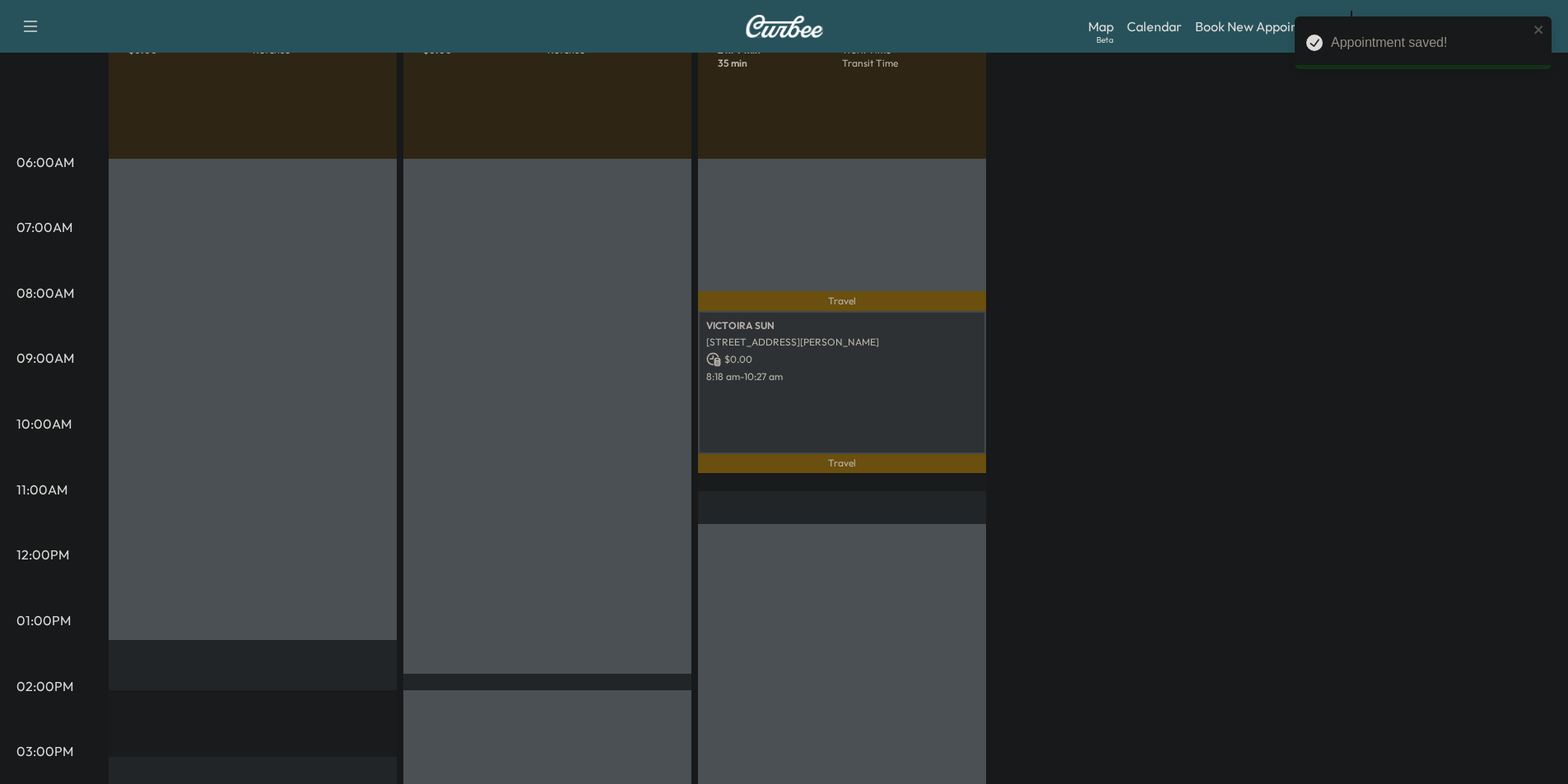
scroll to position [23, 0]
